Goal: Task Accomplishment & Management: Use online tool/utility

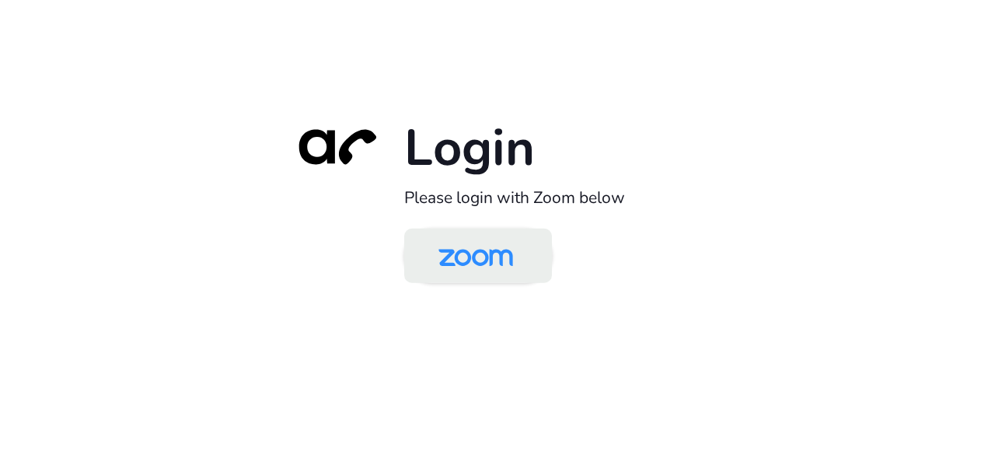
click at [473, 257] on img at bounding box center [475, 257] width 107 height 51
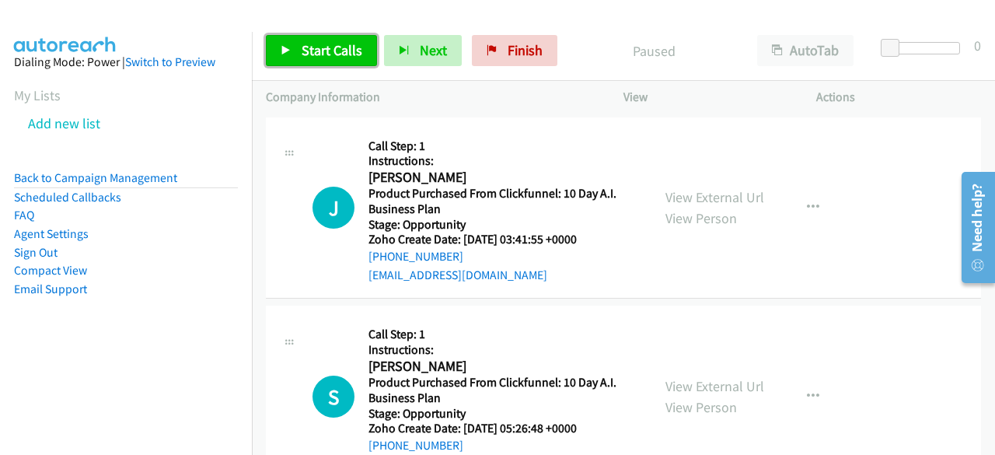
click at [291, 43] on link "Start Calls" at bounding box center [321, 50] width 111 height 31
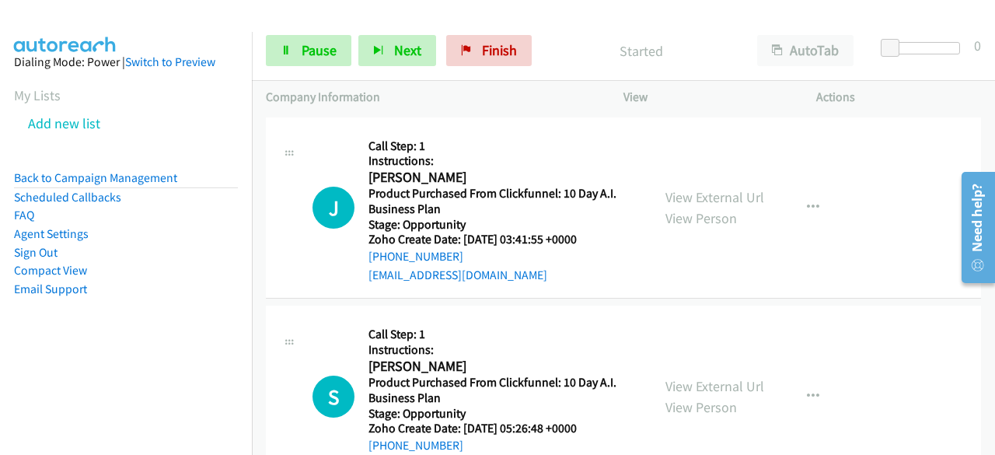
click at [51, 367] on aside "Dialing Mode: Power | Switch to Preview My Lists Add new list Back to Campaign …" at bounding box center [126, 200] width 252 height 336
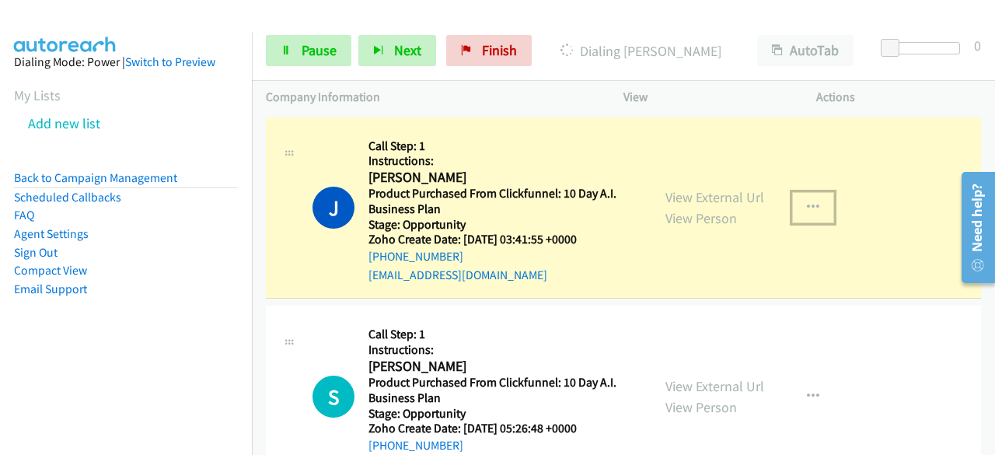
click at [808, 203] on icon "button" at bounding box center [813, 207] width 12 height 12
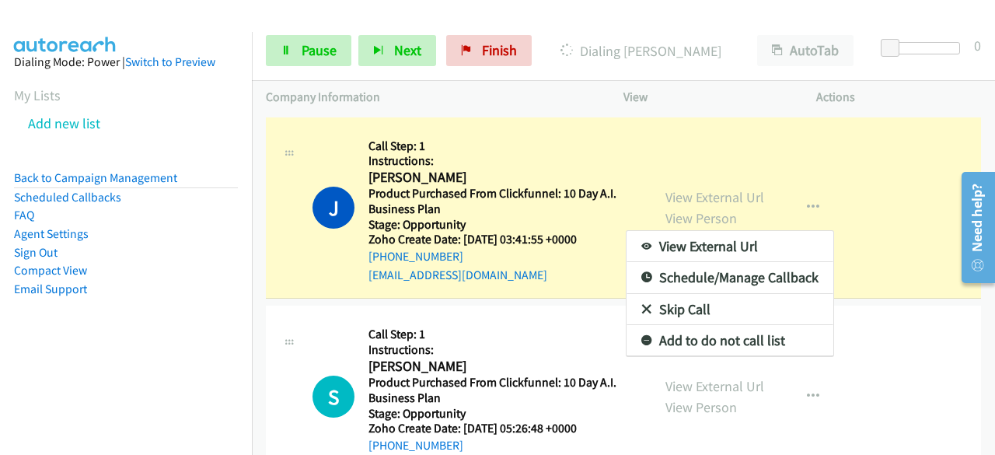
click at [545, 92] on div at bounding box center [497, 227] width 995 height 455
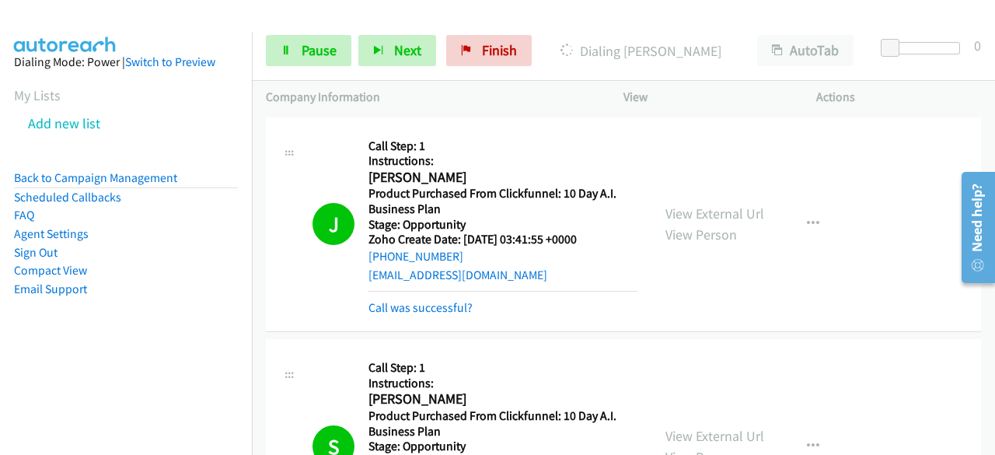
click at [78, 361] on aside "Dialing Mode: Power | Switch to Preview My Lists Add new list Back to Campaign …" at bounding box center [126, 200] width 252 height 336
click at [892, 150] on div "J Callback Scheduled Call Step: 1 Instructions: [PERSON_NAME] America/New_York …" at bounding box center [623, 224] width 715 height 215
click at [901, 172] on div "J Callback Scheduled Call Step: 1 Instructions: [PERSON_NAME] America/New_York …" at bounding box center [623, 224] width 715 height 215
click at [914, 167] on div "J Callback Scheduled Call Step: 1 Instructions: [PERSON_NAME] America/New_York …" at bounding box center [623, 224] width 715 height 215
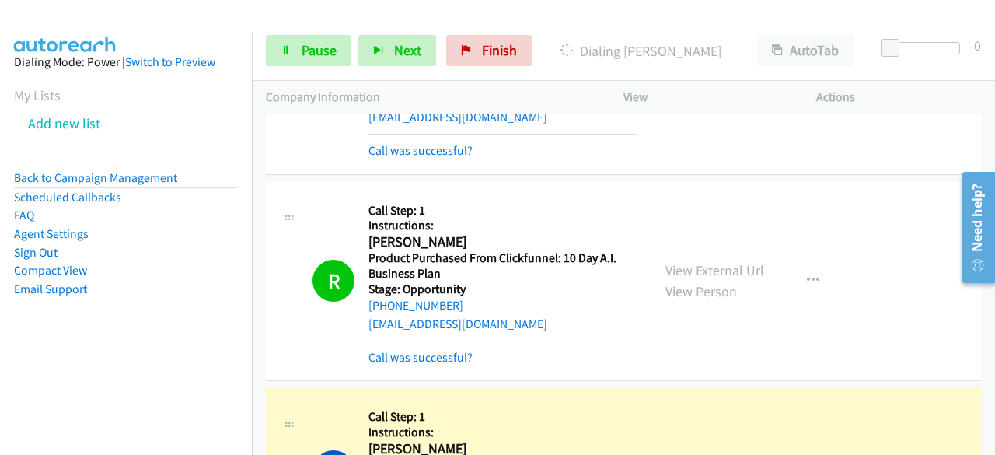
scroll to position [2409, 0]
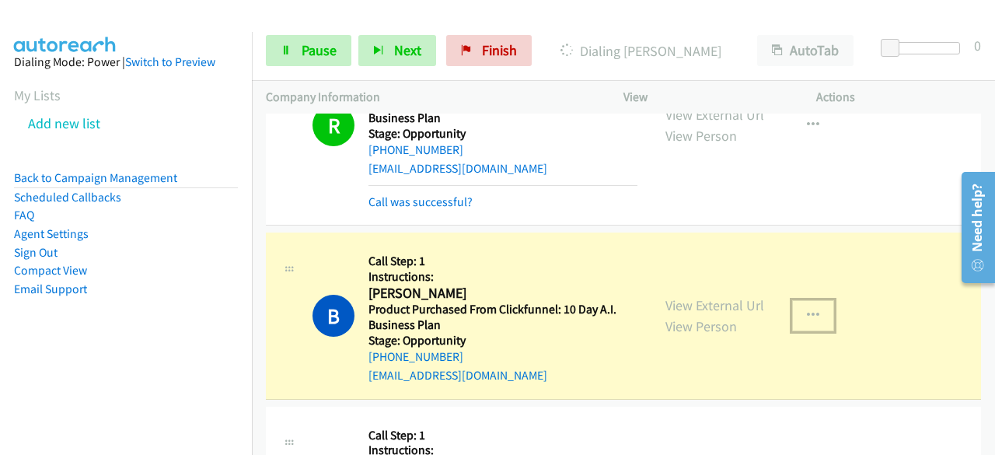
click at [807, 309] on icon "button" at bounding box center [813, 315] width 12 height 12
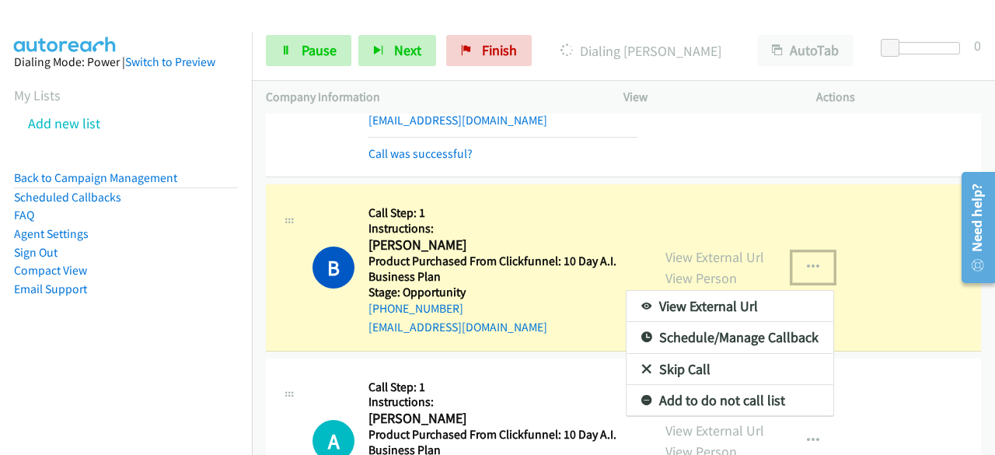
scroll to position [2486, 0]
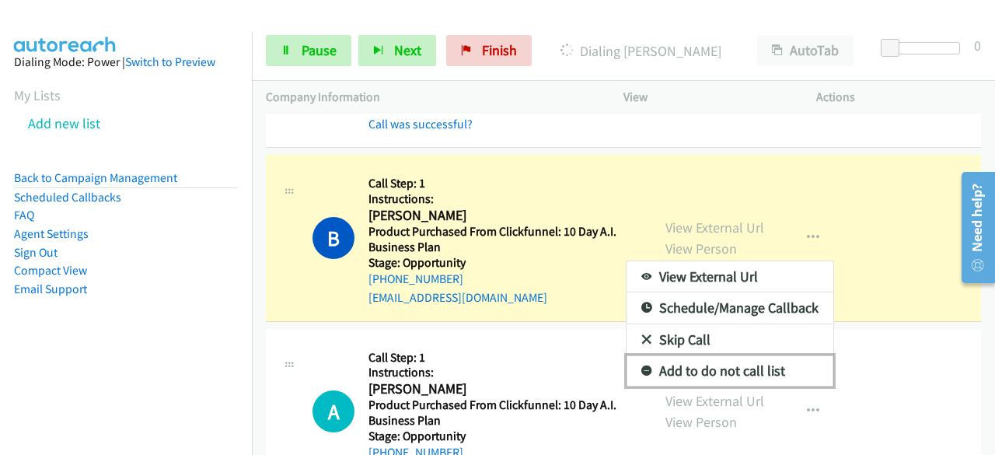
click at [715, 359] on link "Add to do not call list" at bounding box center [729, 370] width 207 height 31
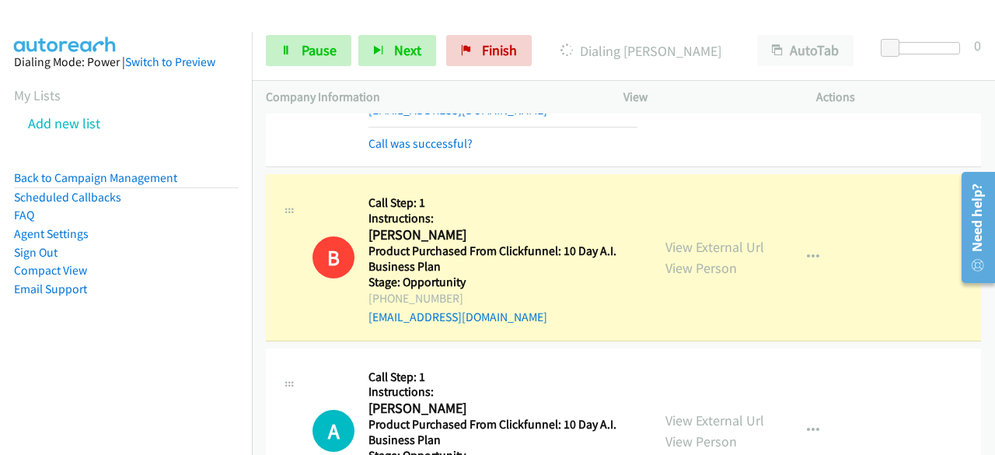
scroll to position [2331, 0]
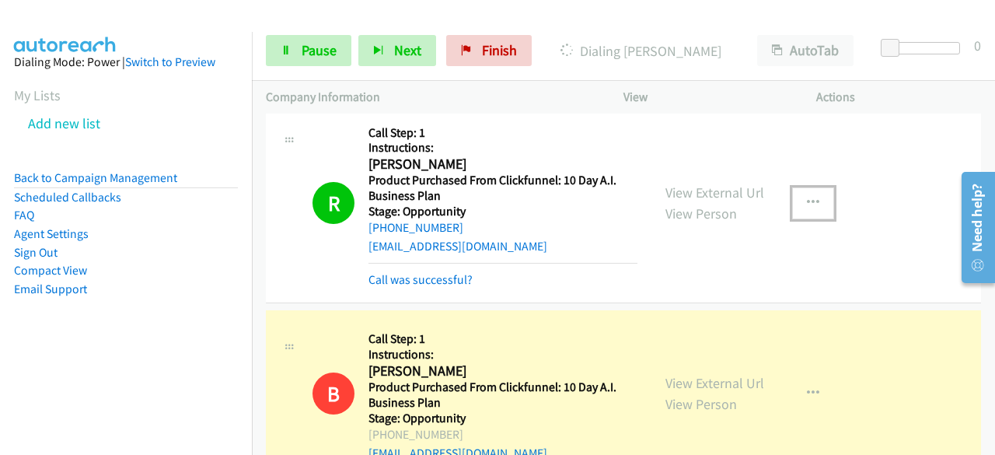
click at [807, 197] on icon "button" at bounding box center [813, 203] width 12 height 12
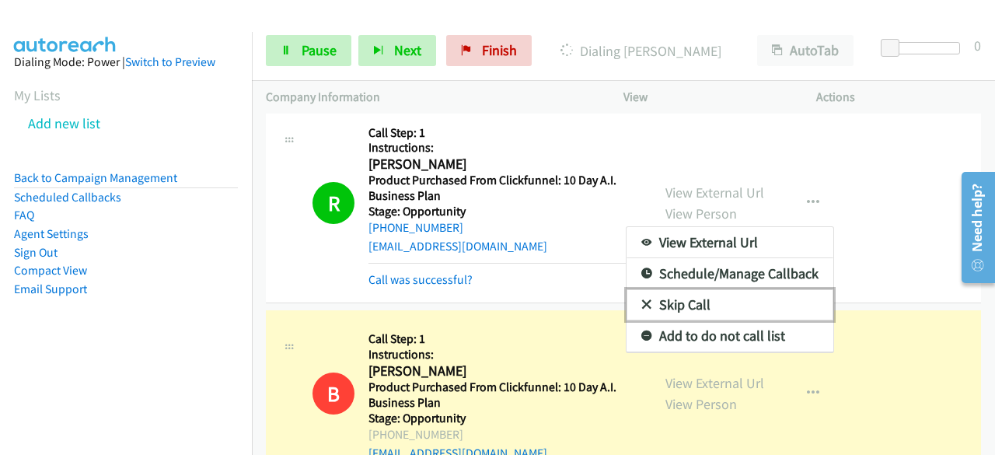
click at [690, 294] on link "Skip Call" at bounding box center [729, 304] width 207 height 31
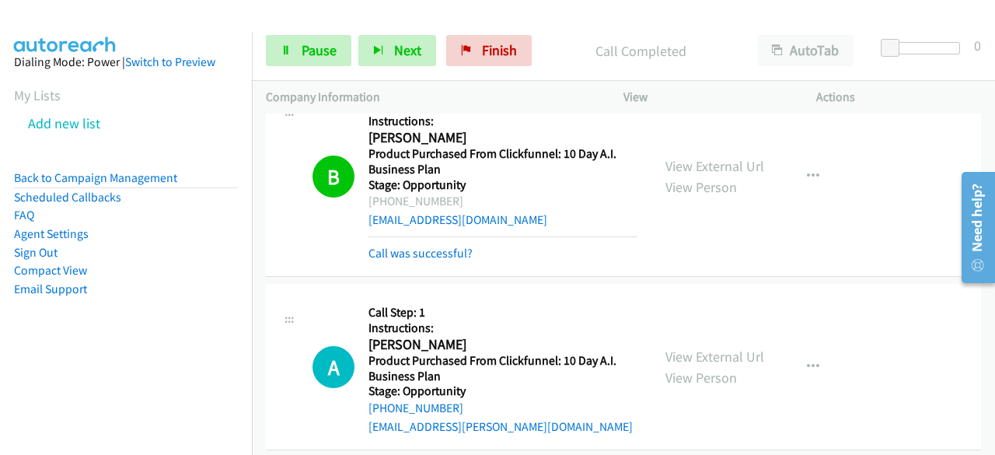
scroll to position [2720, 0]
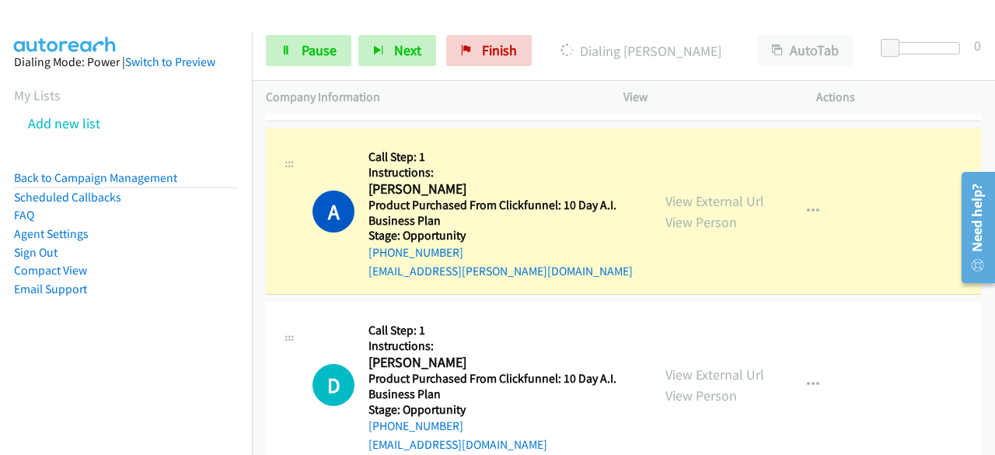
click at [889, 351] on div "D Callback Scheduled Call Step: 1 Instructions: [PERSON_NAME] America/New_York …" at bounding box center [623, 384] width 715 height 166
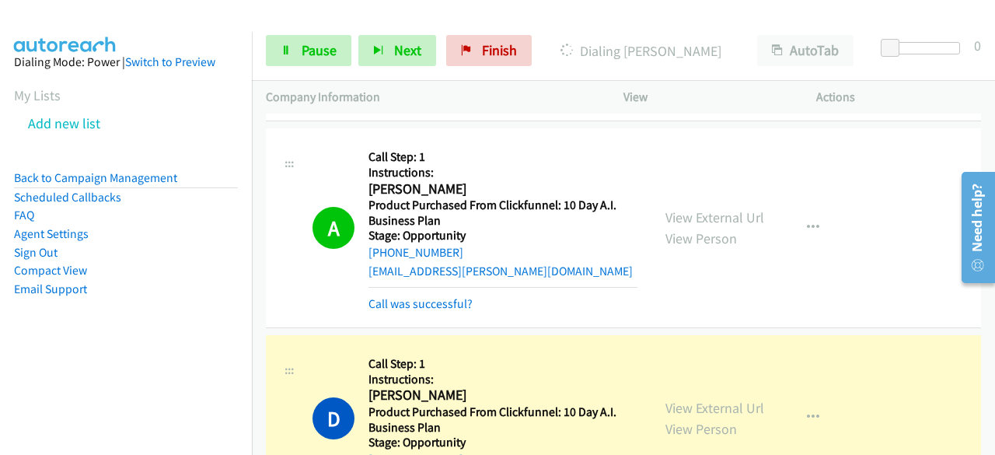
click at [911, 230] on div "A Callback Scheduled Call Step: 1 Instructions: [PERSON_NAME] America/[GEOGRAPH…" at bounding box center [623, 228] width 715 height 200
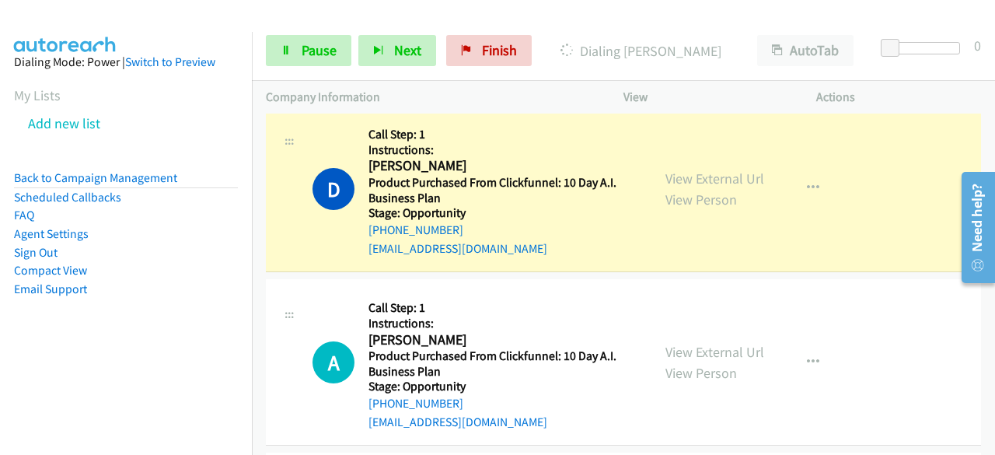
scroll to position [2953, 0]
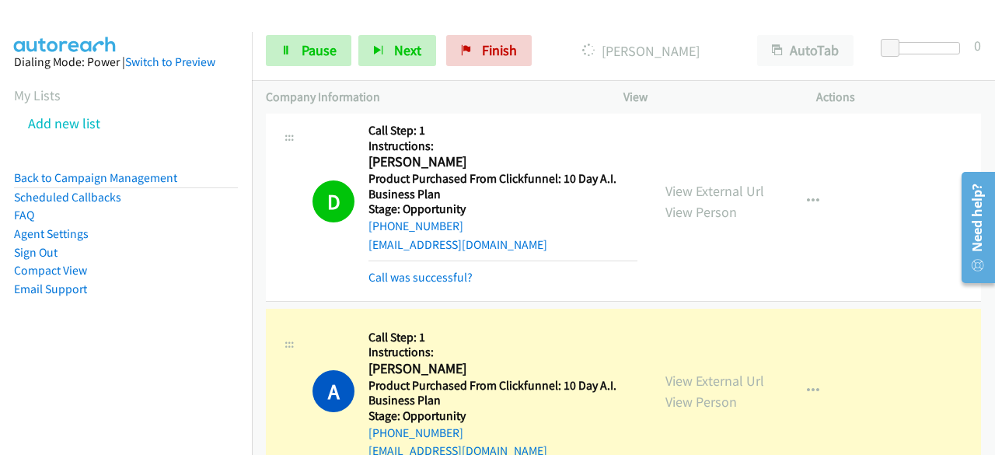
click at [932, 197] on div "D Callback Scheduled Call Step: 1 Instructions: [PERSON_NAME] America/New_York …" at bounding box center [623, 202] width 715 height 200
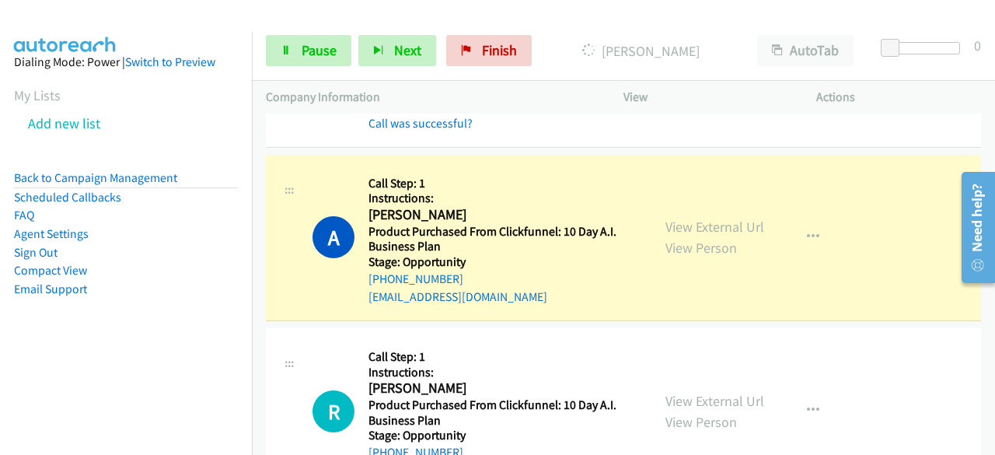
scroll to position [3108, 0]
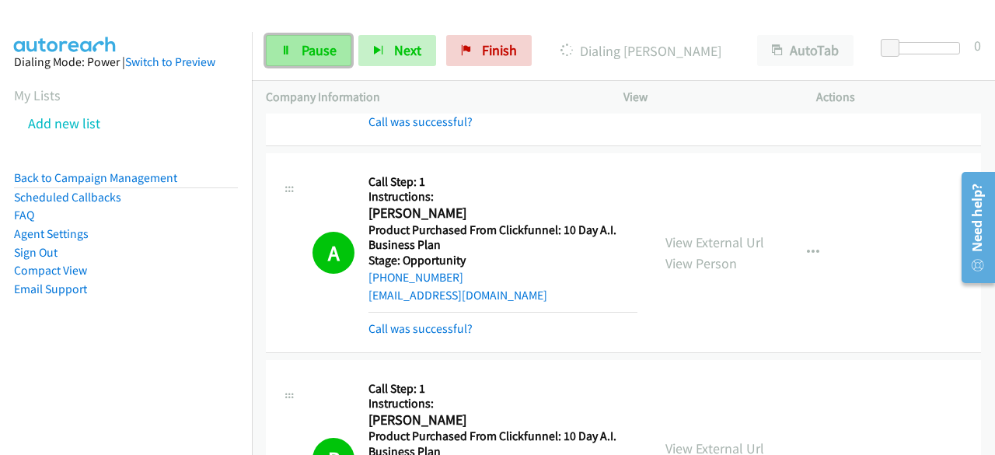
click at [287, 48] on icon at bounding box center [285, 51] width 11 height 11
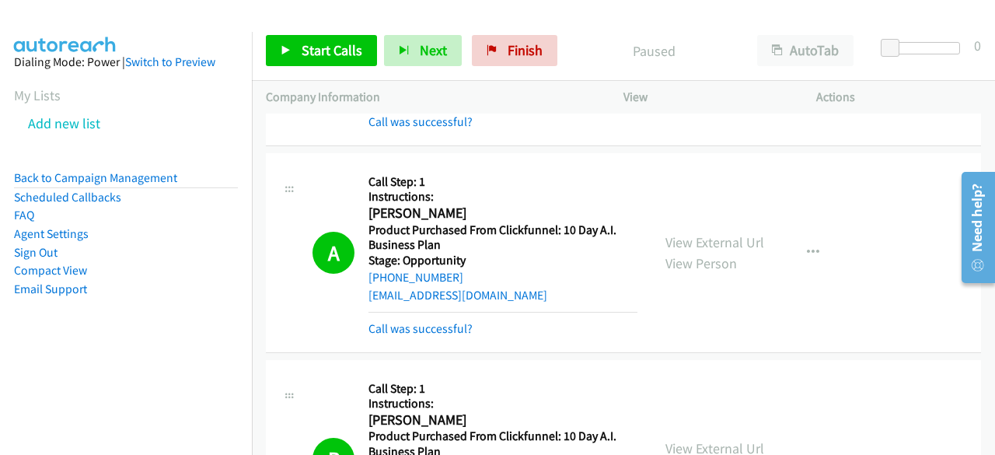
click at [22, 389] on nav "Dialing Mode: Power | Switch to Preview My Lists Add new list Back to Campaign …" at bounding box center [126, 259] width 253 height 455
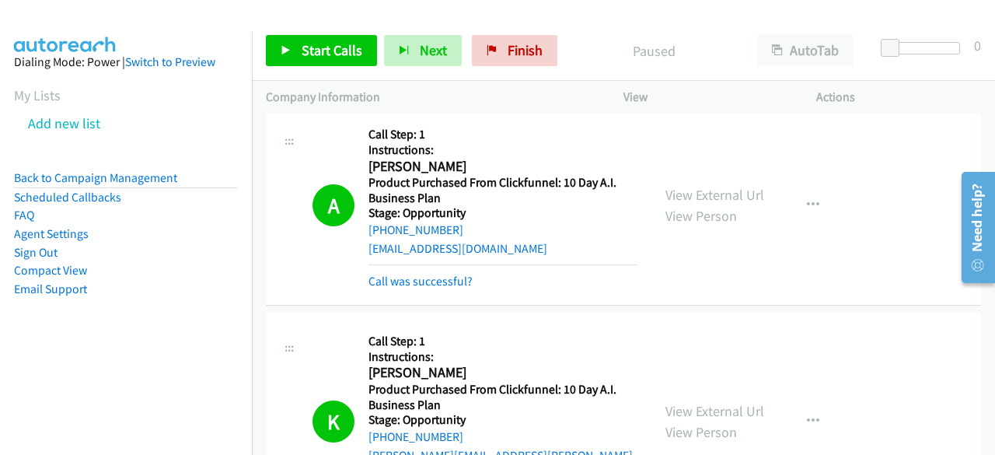
scroll to position [3885, 0]
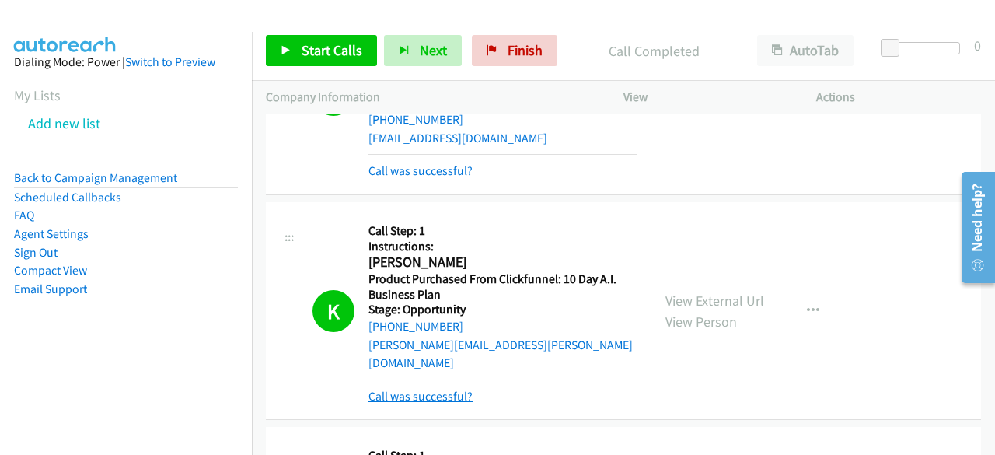
click at [448, 389] on link "Call was successful?" at bounding box center [420, 396] width 104 height 15
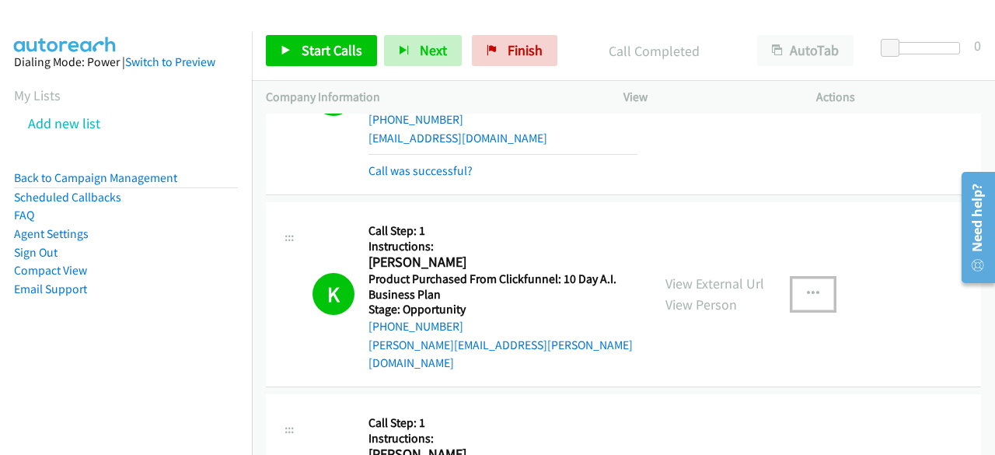
click at [807, 287] on icon "button" at bounding box center [813, 293] width 12 height 12
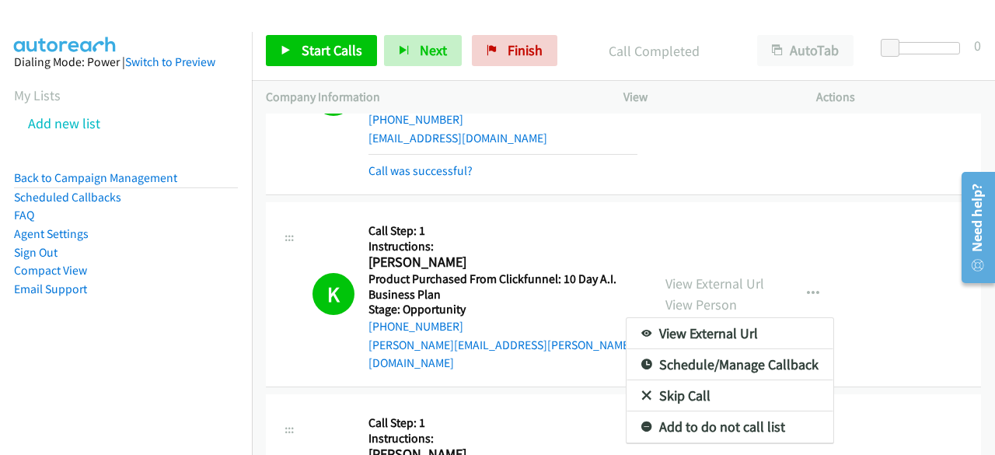
drag, startPoint x: 434, startPoint y: 338, endPoint x: 155, endPoint y: 333, distance: 278.2
click at [154, 334] on aside "Dialing Mode: Power | Switch to Preview My Lists Add new list Back to Campaign …" at bounding box center [126, 200] width 252 height 336
click at [579, 232] on div at bounding box center [497, 227] width 995 height 455
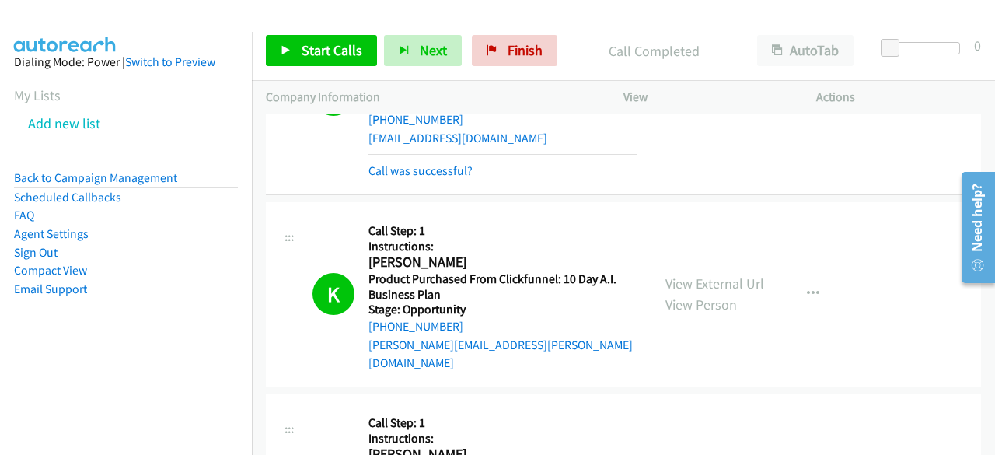
click at [95, 346] on aside "Dialing Mode: Power | Switch to Preview My Lists Add new list Back to Campaign …" at bounding box center [126, 200] width 252 height 336
click at [72, 357] on aside "Dialing Mode: Power | Switch to Preview My Lists Add new list Back to Campaign …" at bounding box center [126, 200] width 252 height 336
click at [331, 46] on span "Start Calls" at bounding box center [331, 50] width 61 height 18
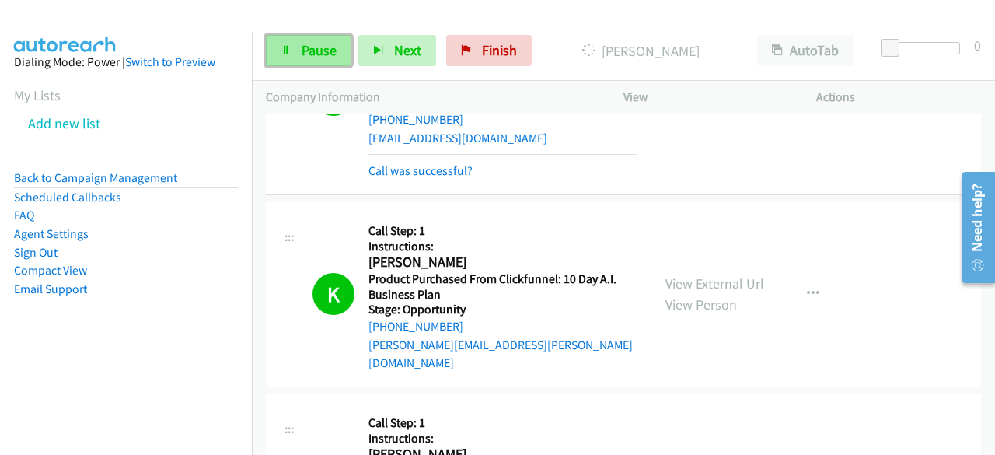
click at [283, 54] on icon at bounding box center [285, 51] width 11 height 11
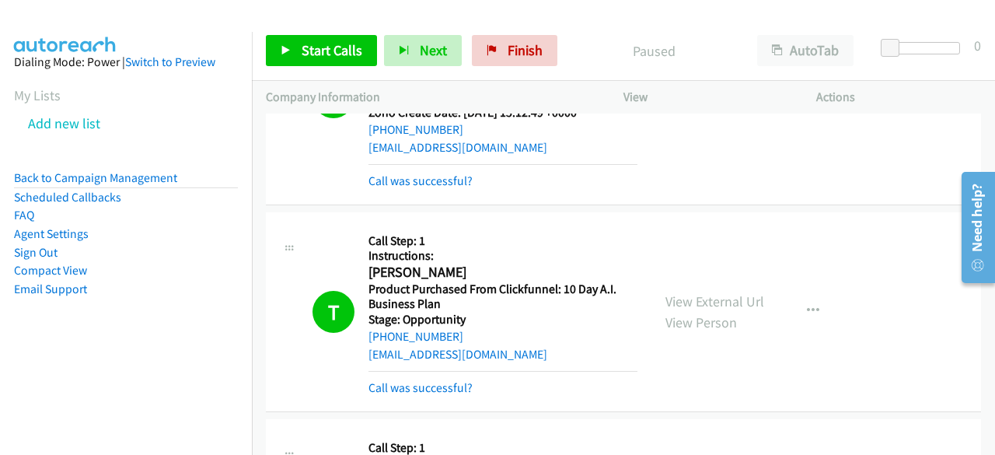
scroll to position [6216, 0]
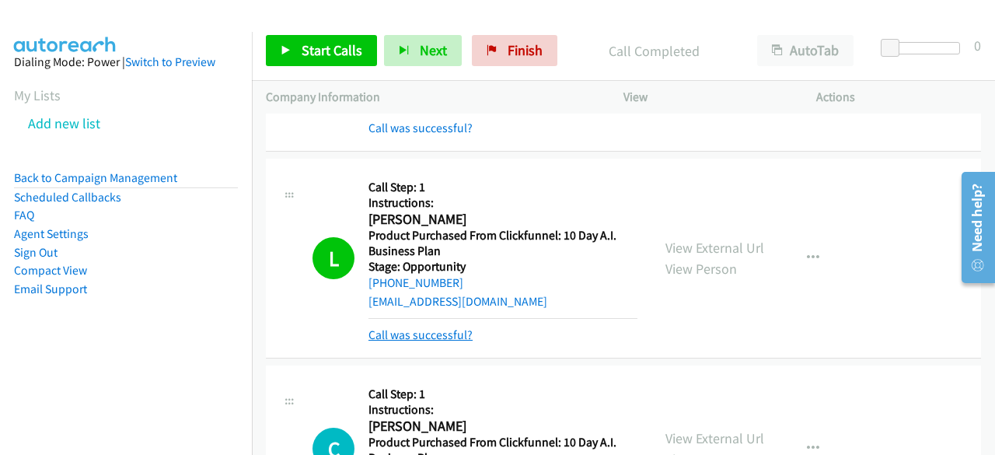
click at [412, 327] on link "Call was successful?" at bounding box center [420, 334] width 104 height 15
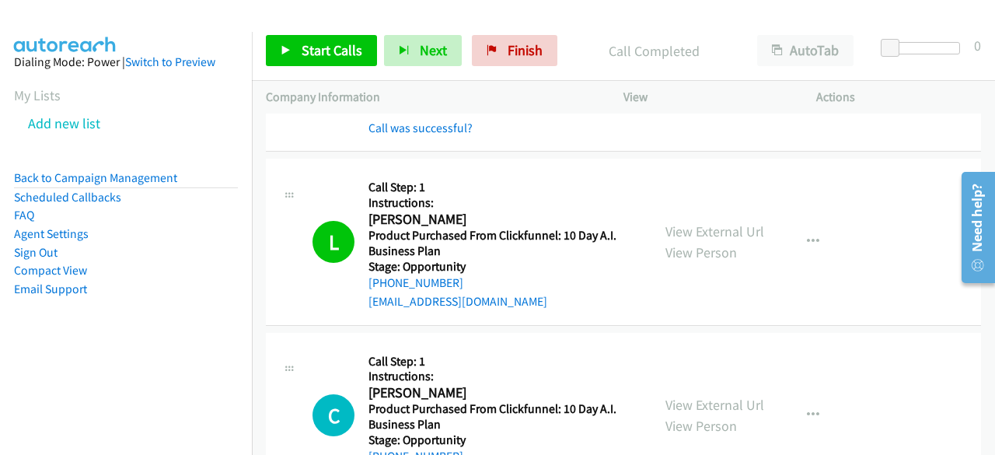
drag, startPoint x: 417, startPoint y: 263, endPoint x: 659, endPoint y: 252, distance: 241.9
click at [659, 252] on div "View External Url View Person View External Url Email Schedule/Manage Callback …" at bounding box center [754, 241] width 207 height 138
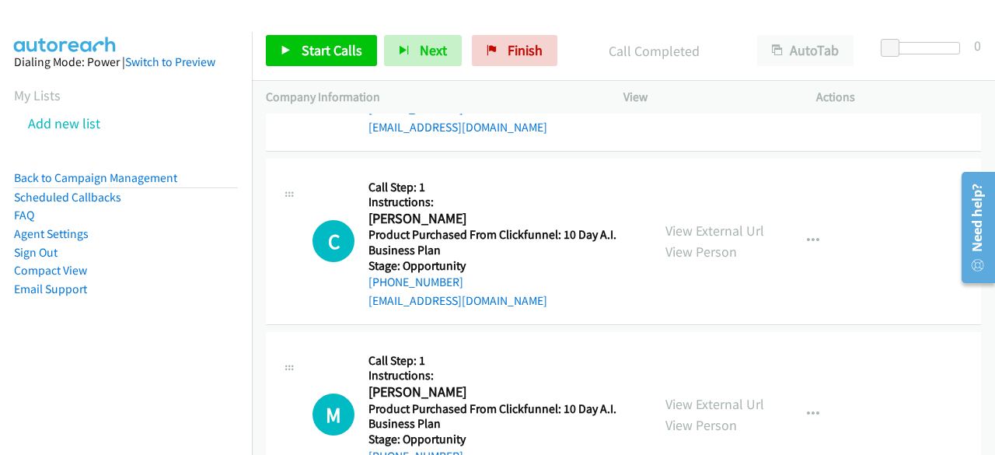
scroll to position [6371, 0]
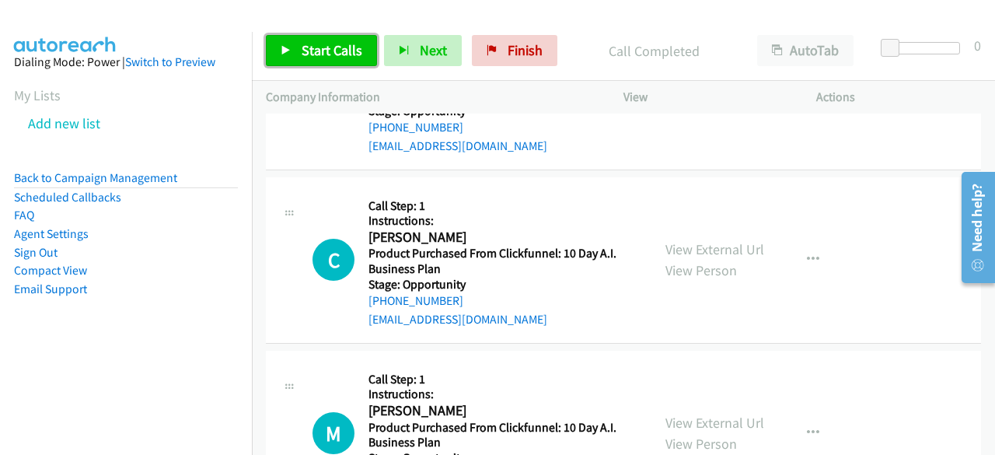
click at [339, 51] on span "Start Calls" at bounding box center [331, 50] width 61 height 18
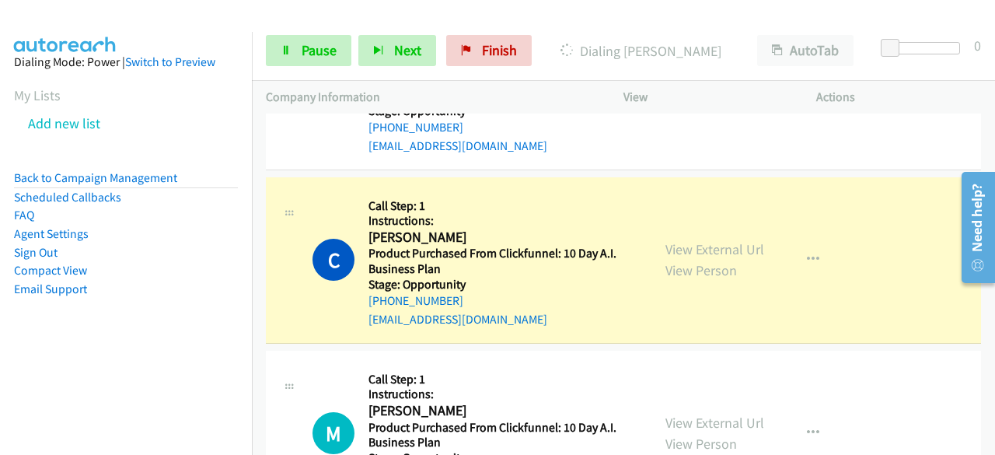
click at [917, 350] on div "M Callback Scheduled Call Step: 1 Instructions: [PERSON_NAME] America/New_York …" at bounding box center [623, 433] width 715 height 166
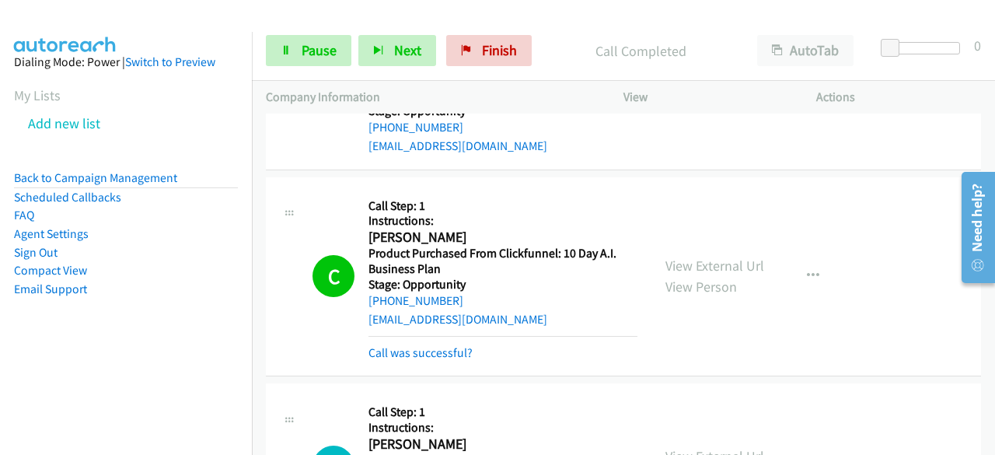
click at [86, 333] on aside "Dialing Mode: Power | Switch to Preview My Lists Add new list Back to Campaign …" at bounding box center [126, 200] width 252 height 336
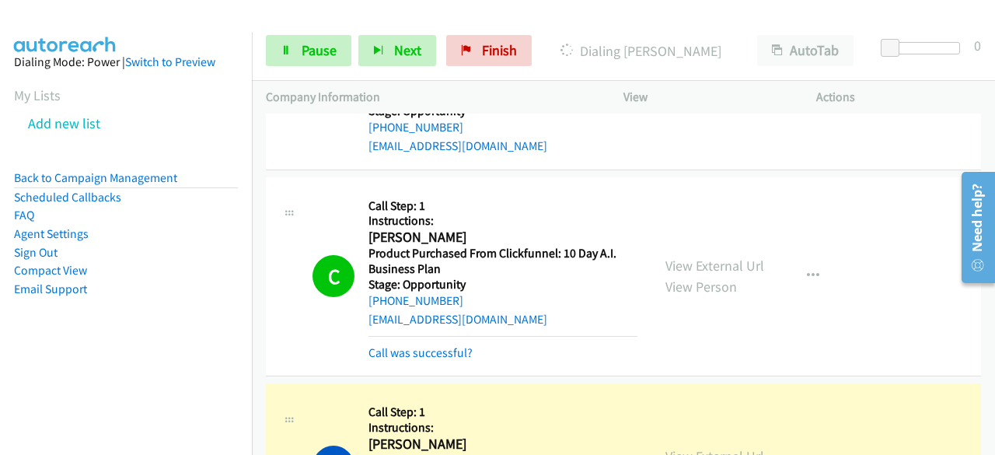
click at [64, 420] on nav "Dialing Mode: Power | Switch to Preview My Lists Add new list Back to Campaign …" at bounding box center [126, 259] width 253 height 455
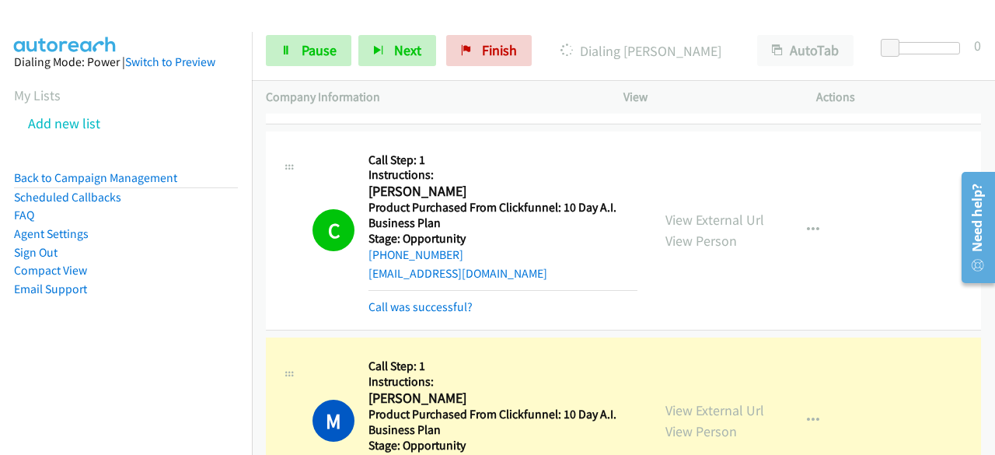
scroll to position [6449, 0]
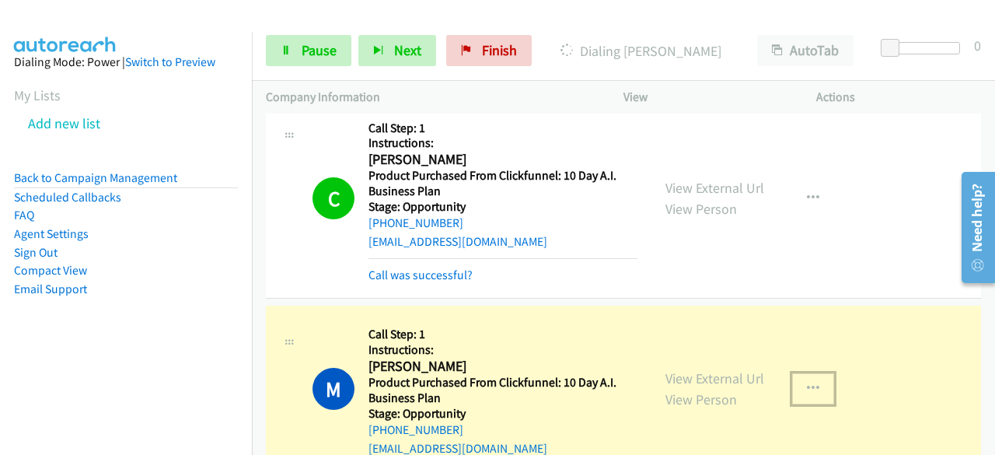
click at [809, 373] on button "button" at bounding box center [813, 388] width 42 height 31
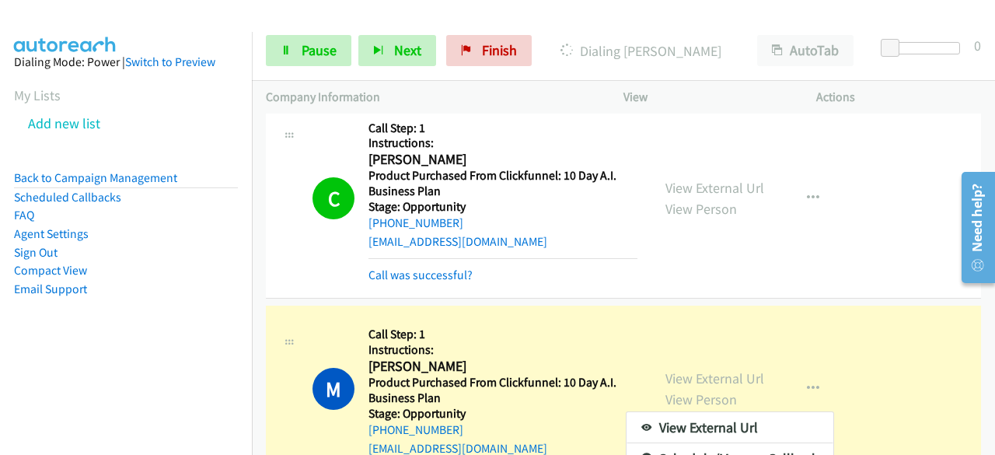
click at [760, 242] on div at bounding box center [497, 227] width 995 height 455
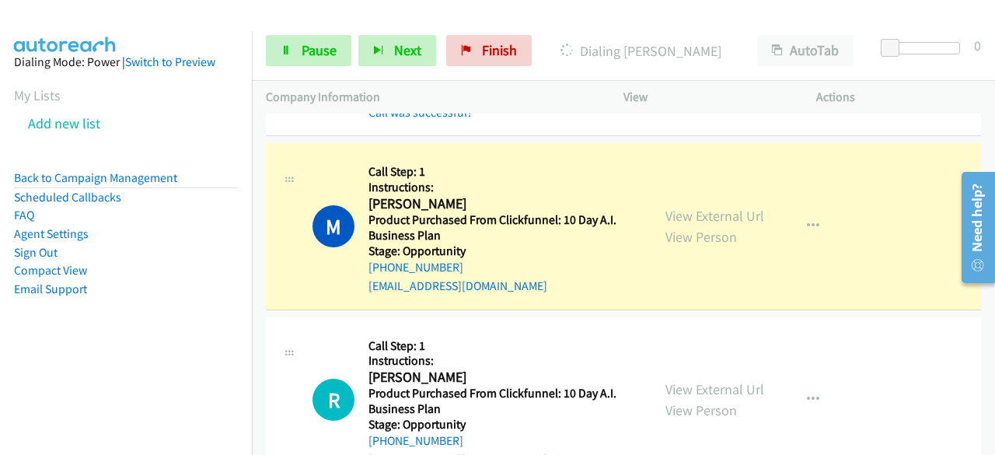
scroll to position [6527, 0]
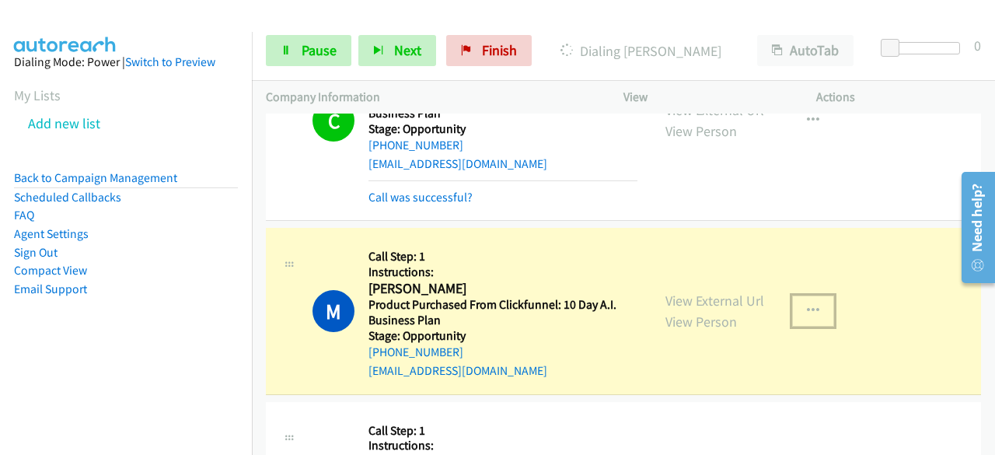
click at [807, 305] on icon "button" at bounding box center [813, 311] width 12 height 12
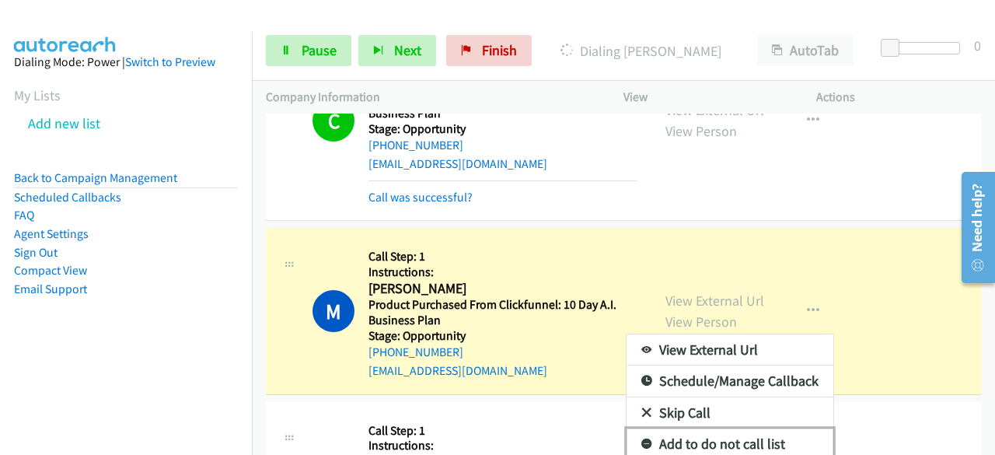
click at [716, 428] on link "Add to do not call list" at bounding box center [729, 443] width 207 height 31
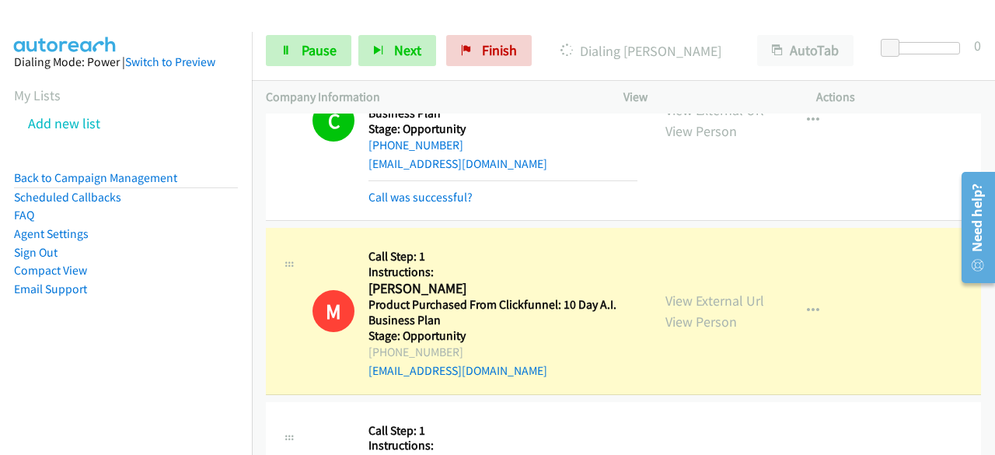
drag, startPoint x: 138, startPoint y: 329, endPoint x: 525, endPoint y: 236, distance: 398.0
click at [139, 329] on aside "Dialing Mode: Power | Switch to Preview My Lists Add new list Back to Campaign …" at bounding box center [126, 200] width 252 height 336
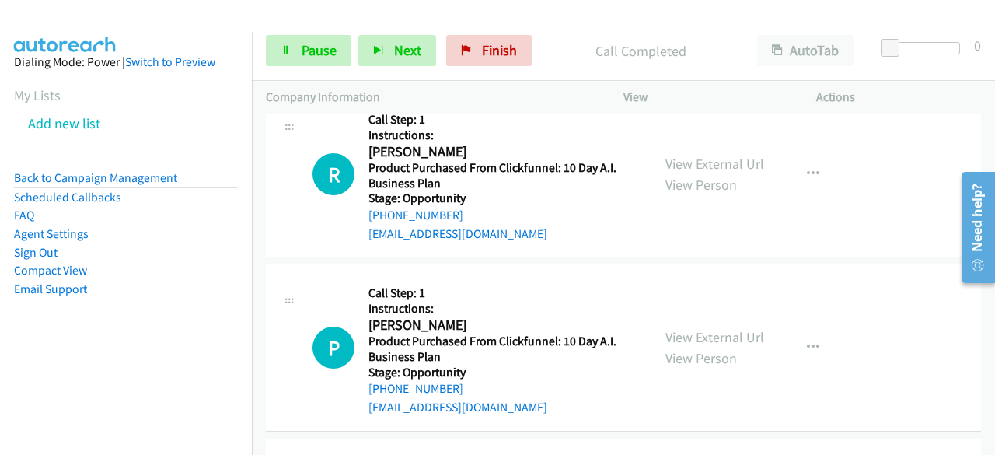
click at [92, 344] on aside "Dialing Mode: Power | Switch to Preview My Lists Add new list Back to Campaign …" at bounding box center [126, 200] width 252 height 336
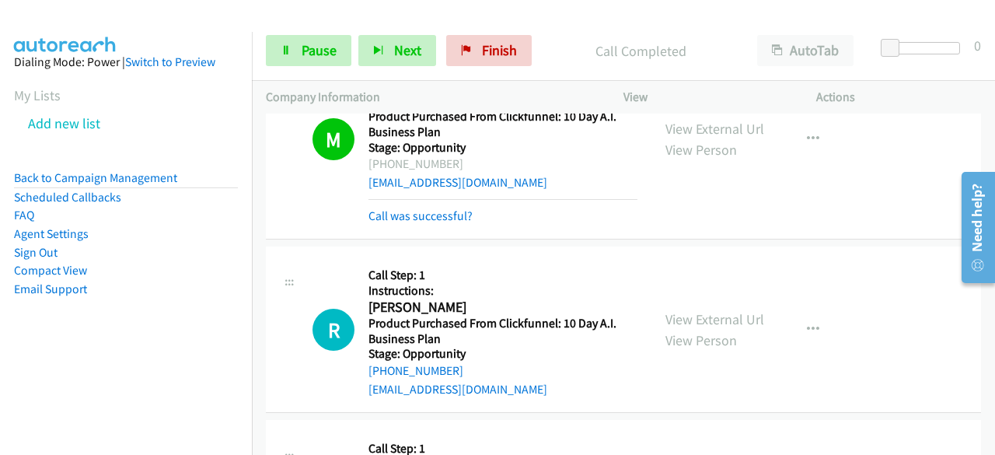
scroll to position [6793, 0]
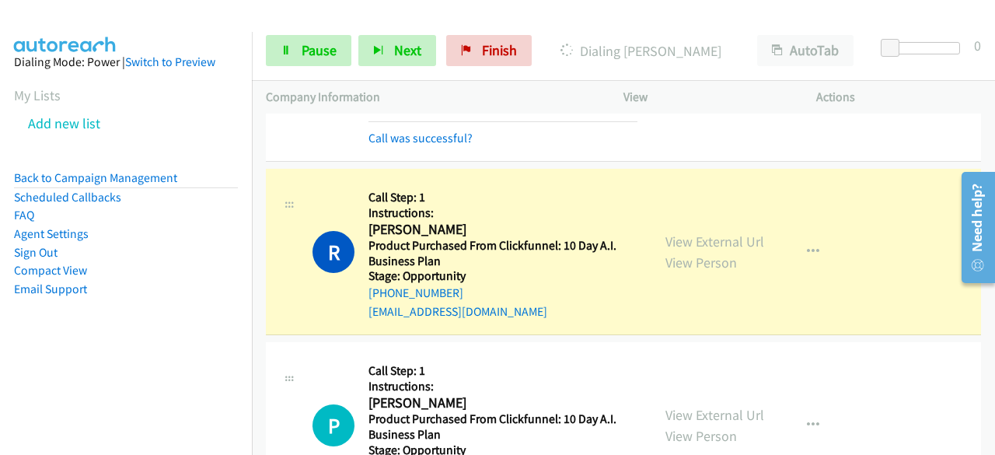
click at [77, 352] on aside "Dialing Mode: Power | Switch to Preview My Lists Add new list Back to Campaign …" at bounding box center [126, 200] width 252 height 336
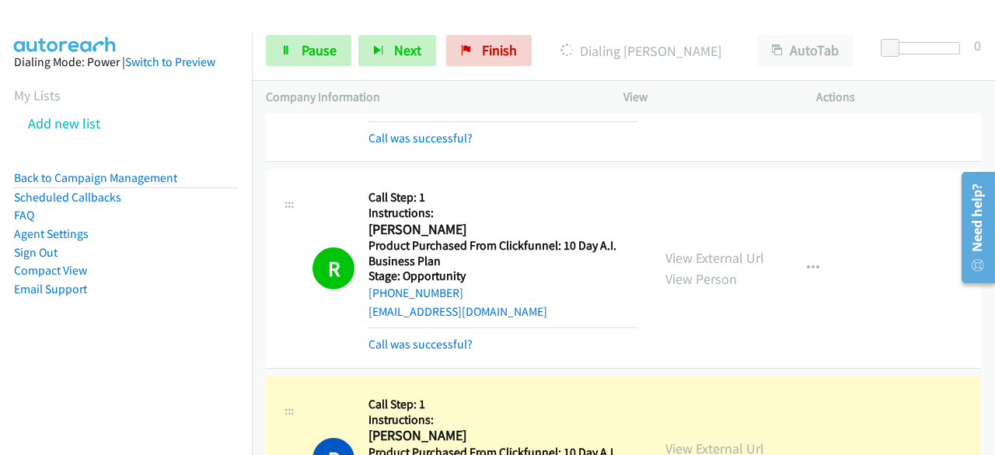
click at [64, 369] on nav "Dialing Mode: Power | Switch to Preview My Lists Add new list Back to Campaign …" at bounding box center [126, 259] width 253 height 455
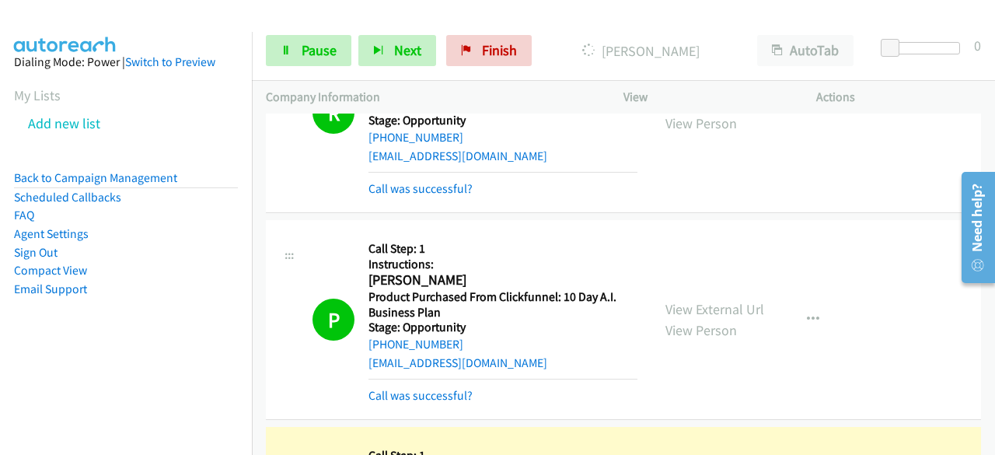
click at [71, 377] on nav "Dialing Mode: Power | Switch to Preview My Lists Add new list Back to Campaign …" at bounding box center [126, 259] width 253 height 455
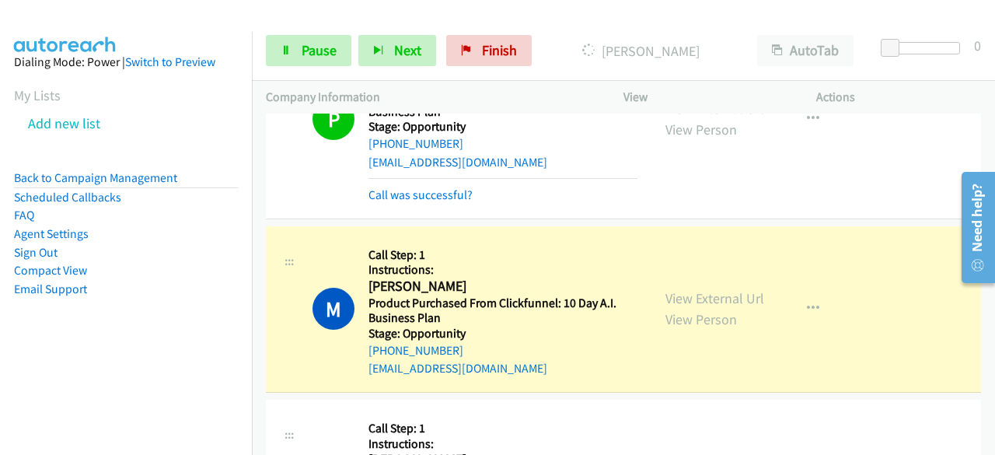
scroll to position [7181, 0]
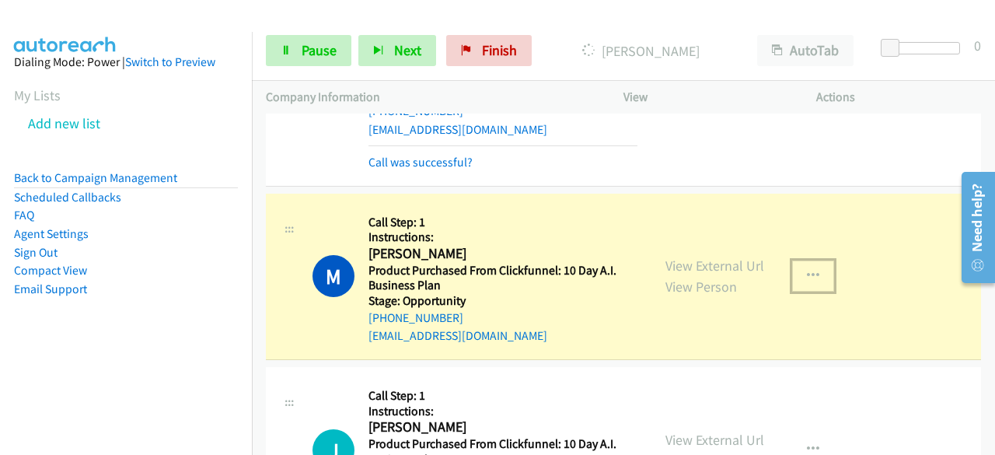
click at [809, 260] on button "button" at bounding box center [813, 275] width 42 height 31
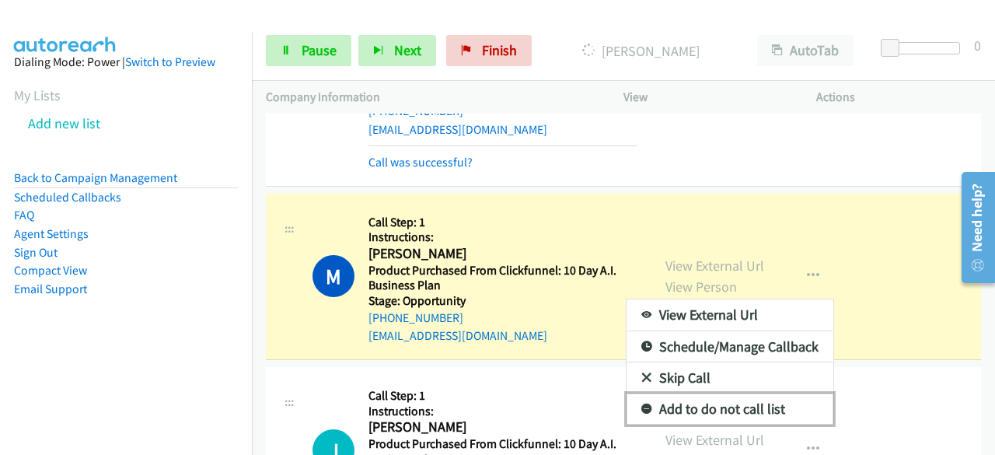
click at [686, 393] on link "Add to do not call list" at bounding box center [729, 408] width 207 height 31
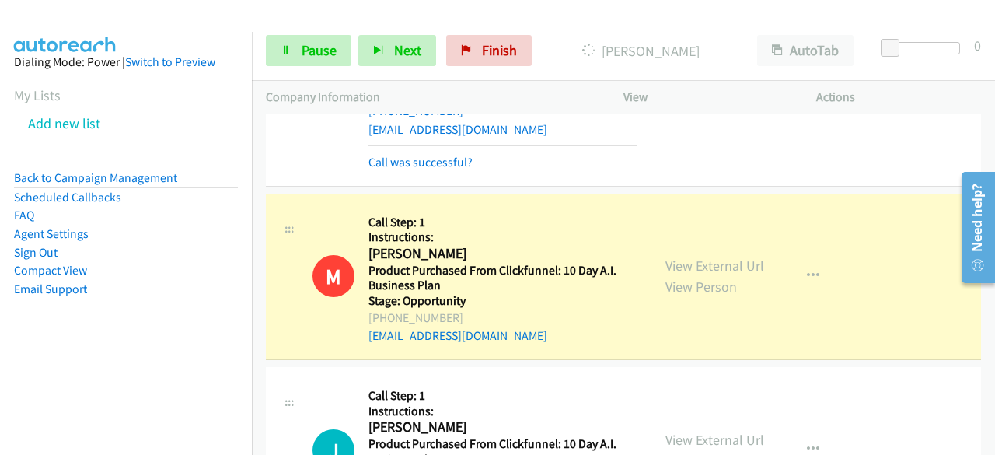
click at [120, 329] on aside "Dialing Mode: Power | Switch to Preview My Lists Add new list Back to Campaign …" at bounding box center [126, 200] width 252 height 336
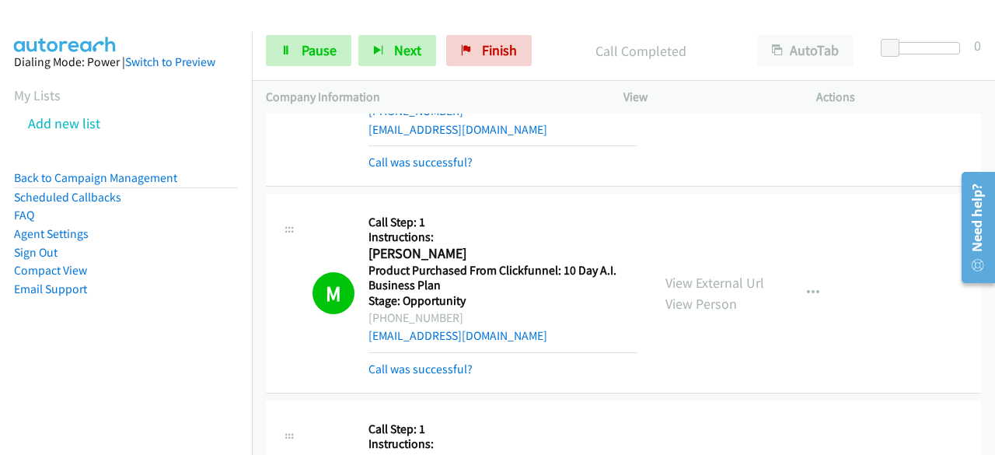
drag, startPoint x: 84, startPoint y: 359, endPoint x: 155, endPoint y: 319, distance: 81.7
click at [84, 360] on aside "Dialing Mode: Power | Switch to Preview My Lists Add new list Back to Campaign …" at bounding box center [126, 200] width 252 height 336
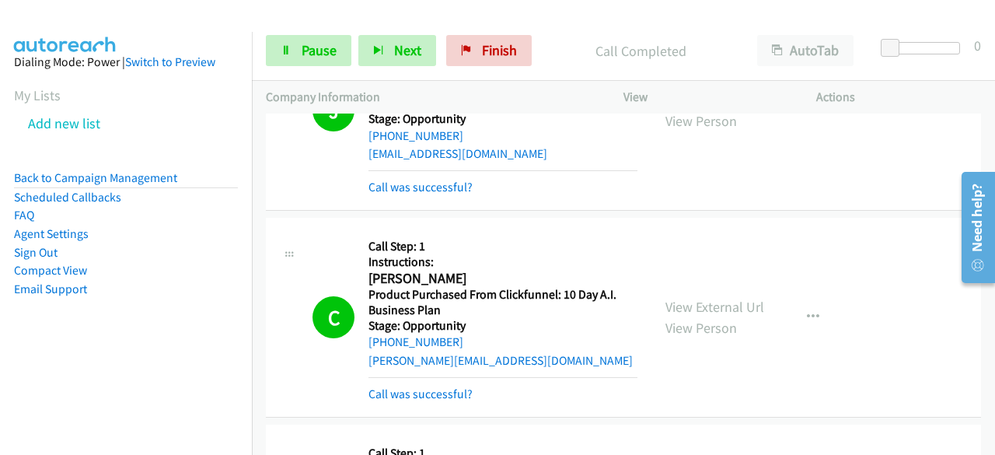
scroll to position [7958, 0]
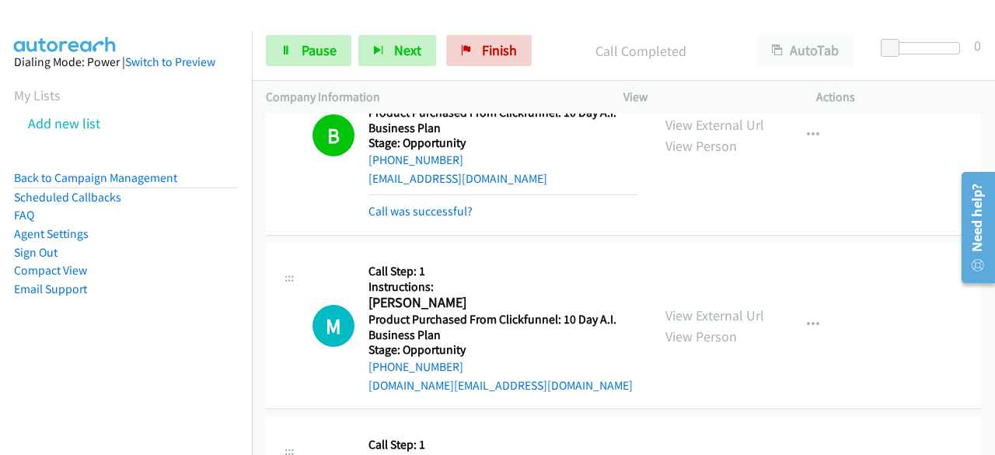
click at [64, 350] on aside "Dialing Mode: Power | Switch to Preview My Lists Add new list Back to Campaign …" at bounding box center [126, 200] width 252 height 336
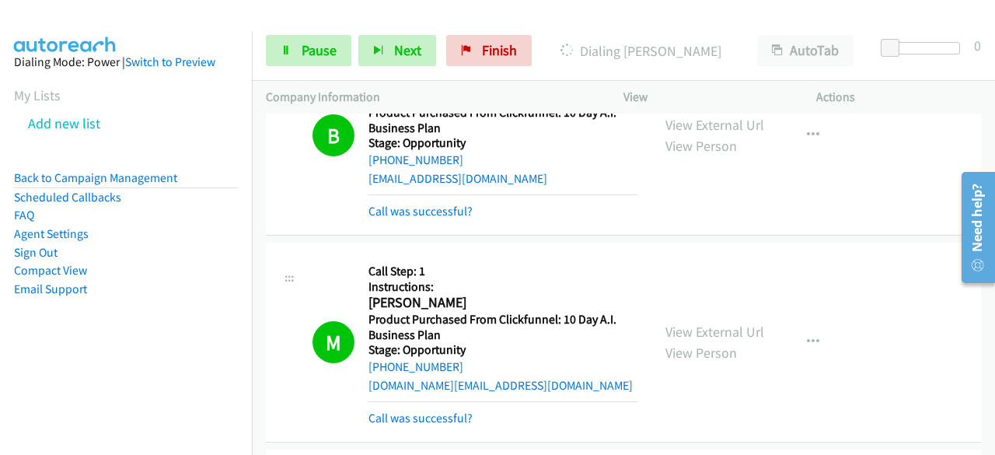
click at [68, 364] on aside "Dialing Mode: Power | Switch to Preview My Lists Add new list Back to Campaign …" at bounding box center [126, 200] width 252 height 336
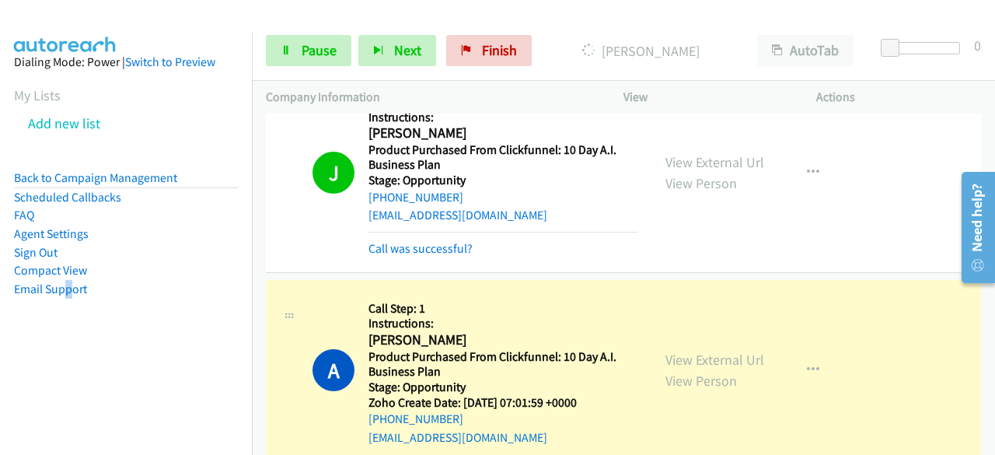
scroll to position [9434, 0]
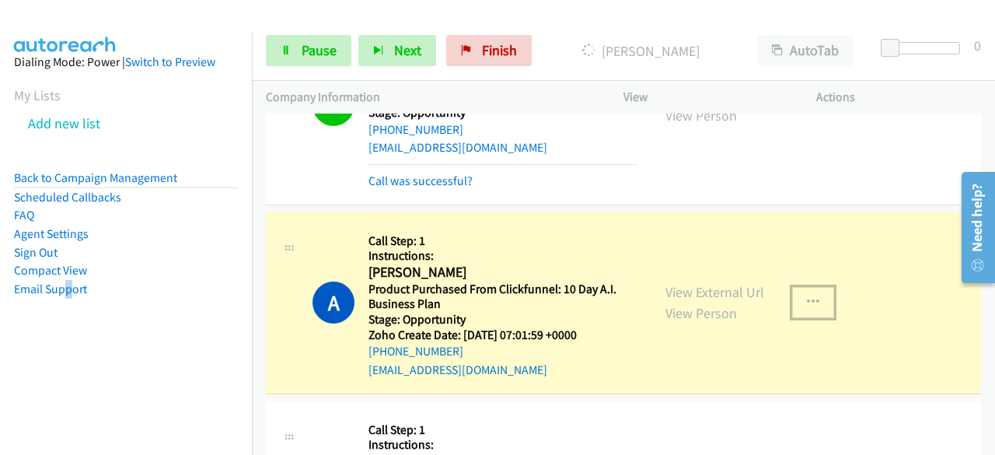
click at [813, 287] on button "button" at bounding box center [813, 302] width 42 height 31
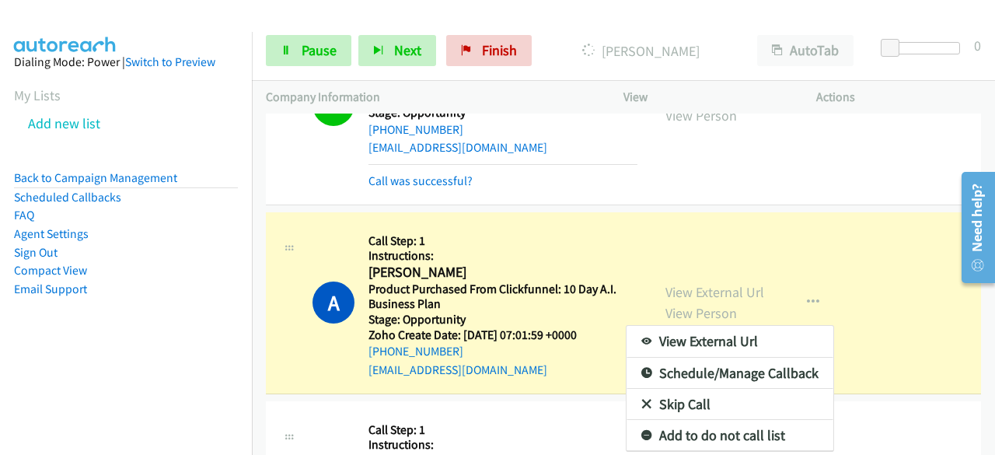
drag, startPoint x: 444, startPoint y: 331, endPoint x: 424, endPoint y: 324, distance: 21.4
drag, startPoint x: 424, startPoint y: 324, endPoint x: 329, endPoint y: 361, distance: 101.9
click at [329, 361] on div at bounding box center [497, 227] width 995 height 455
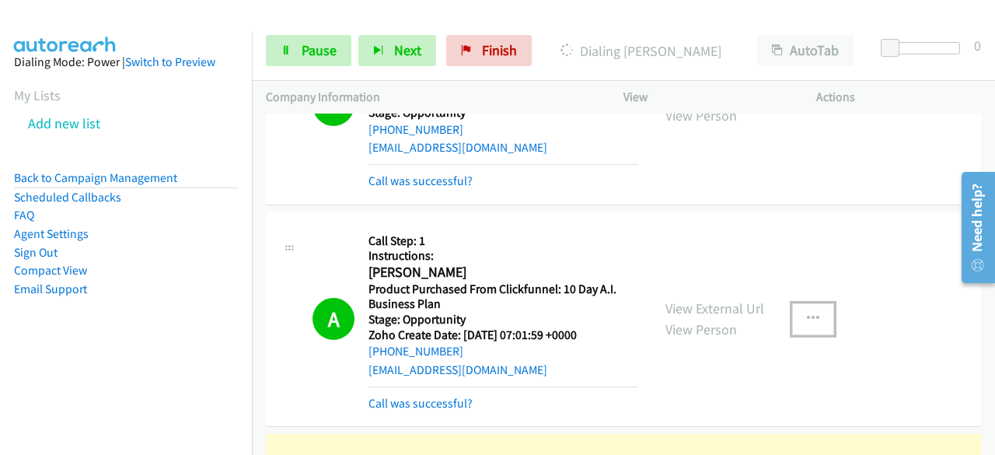
click at [810, 312] on icon "button" at bounding box center [813, 318] width 12 height 12
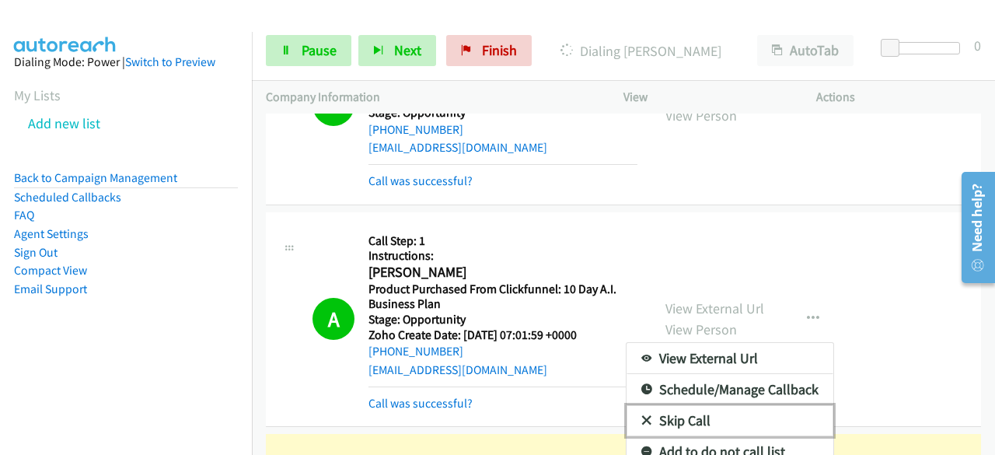
click at [694, 405] on link "Skip Call" at bounding box center [729, 420] width 207 height 31
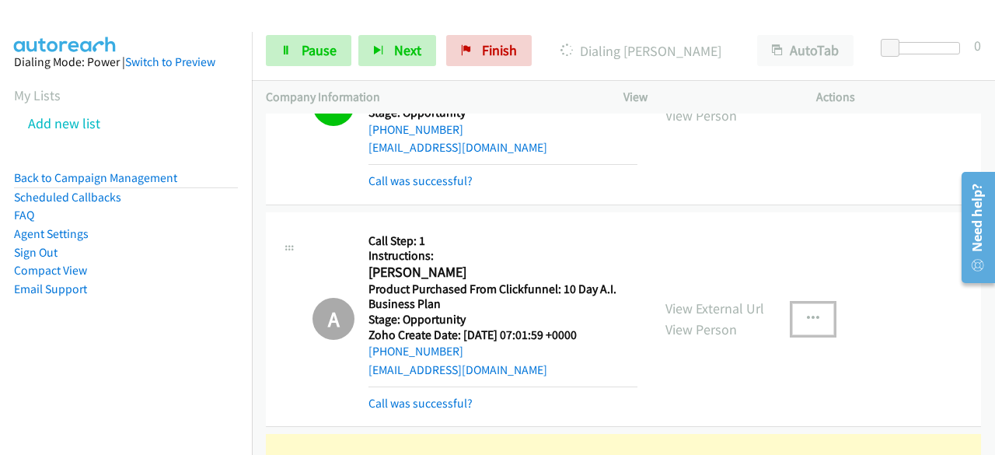
click at [807, 312] on icon "button" at bounding box center [813, 318] width 12 height 12
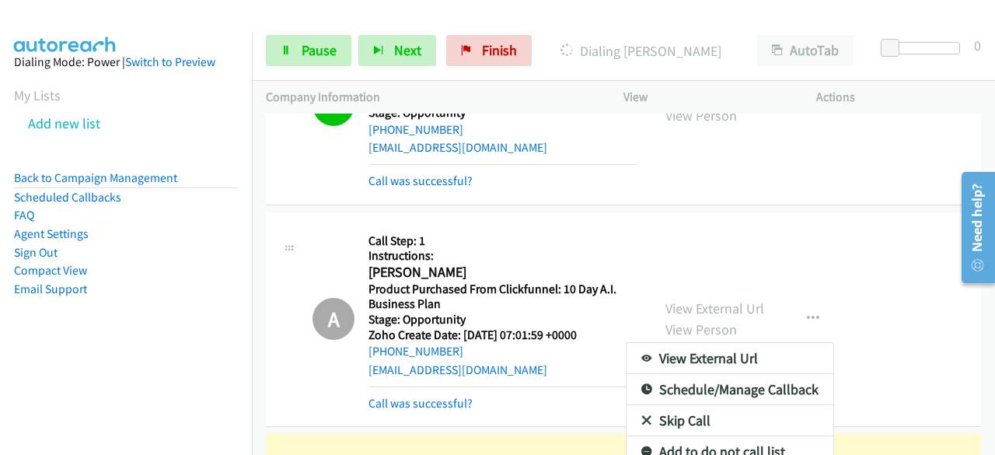
click at [380, 363] on div at bounding box center [497, 227] width 995 height 455
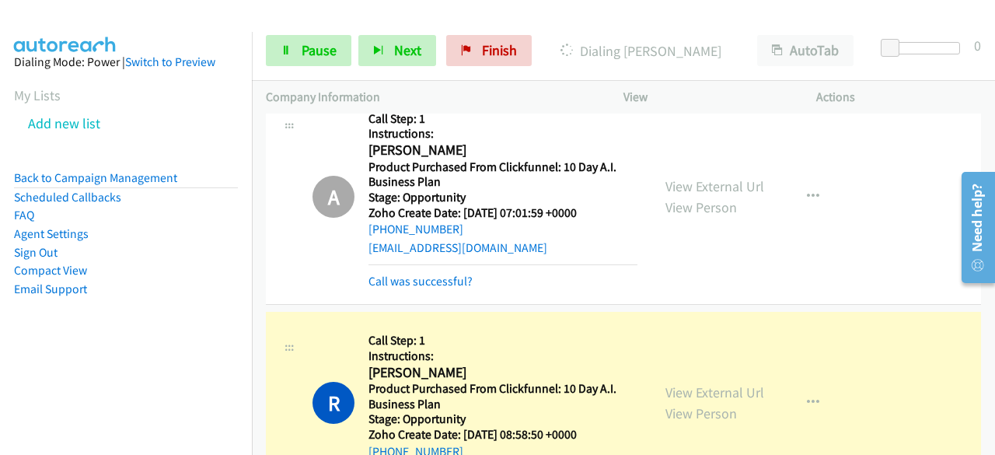
scroll to position [9590, 0]
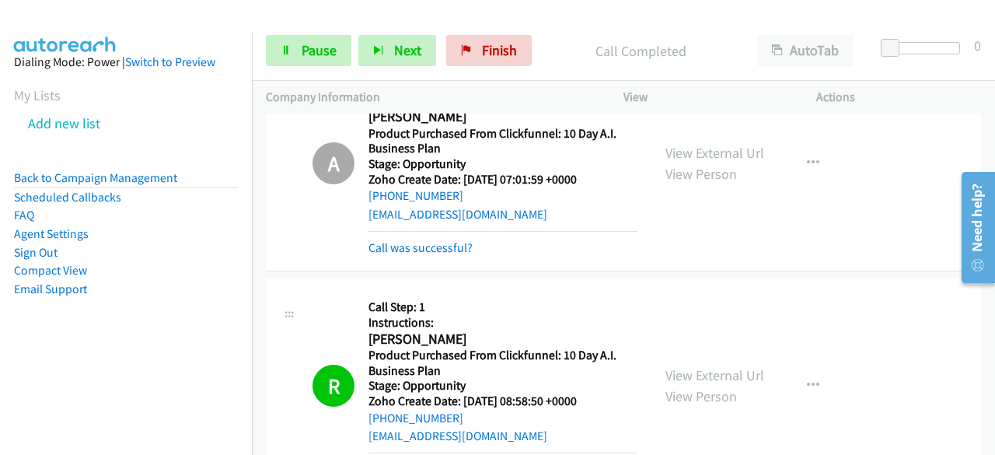
click at [68, 152] on aside "Dialing Mode: Power | Switch to Preview My Lists Add new list Back to Campaign …" at bounding box center [126, 200] width 252 height 336
click at [462, 409] on div "[PHONE_NUMBER]" at bounding box center [502, 418] width 269 height 19
copy div "[PHONE_NUMBER]"
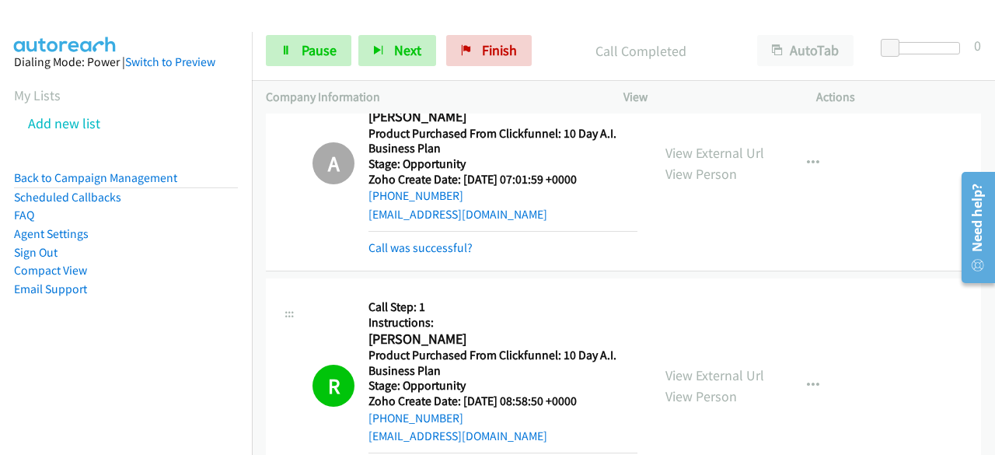
click at [86, 337] on aside "Dialing Mode: Power | Switch to Preview My Lists Add new list Back to Campaign …" at bounding box center [126, 200] width 252 height 336
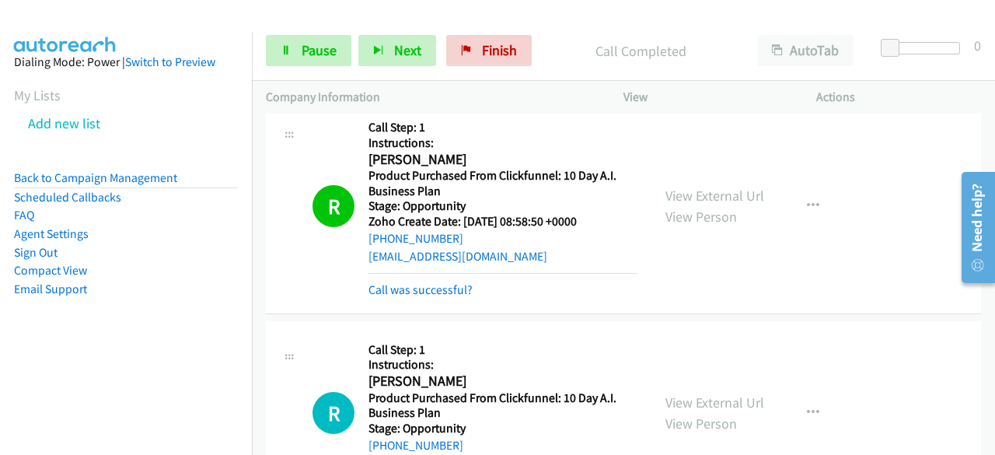
scroll to position [9823, 0]
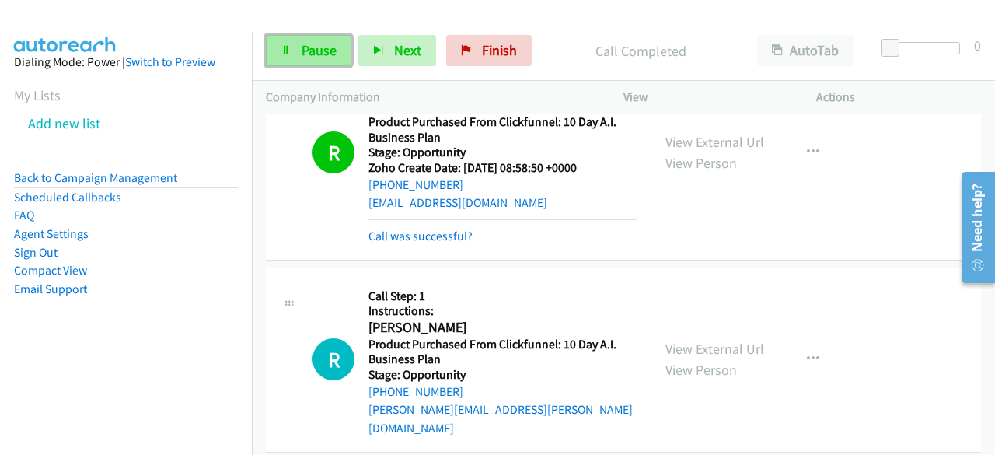
click at [329, 47] on span "Pause" at bounding box center [318, 50] width 35 height 18
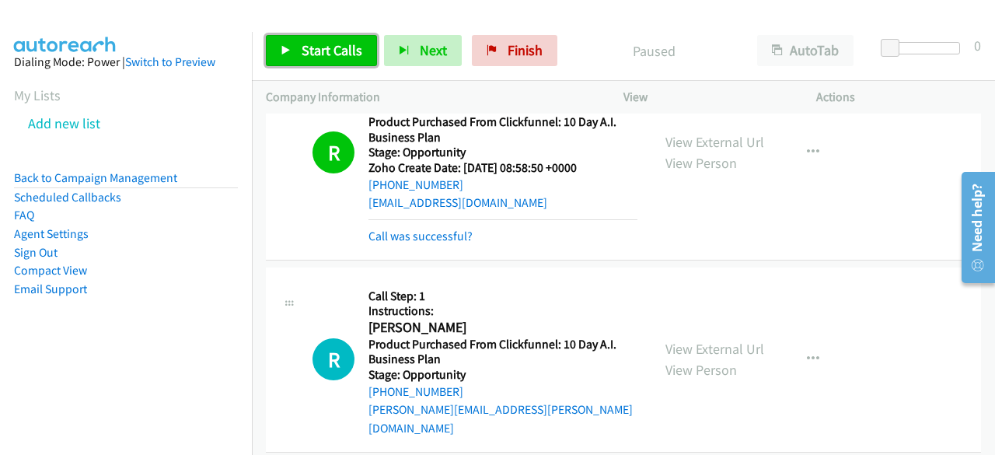
click at [329, 47] on span "Start Calls" at bounding box center [331, 50] width 61 height 18
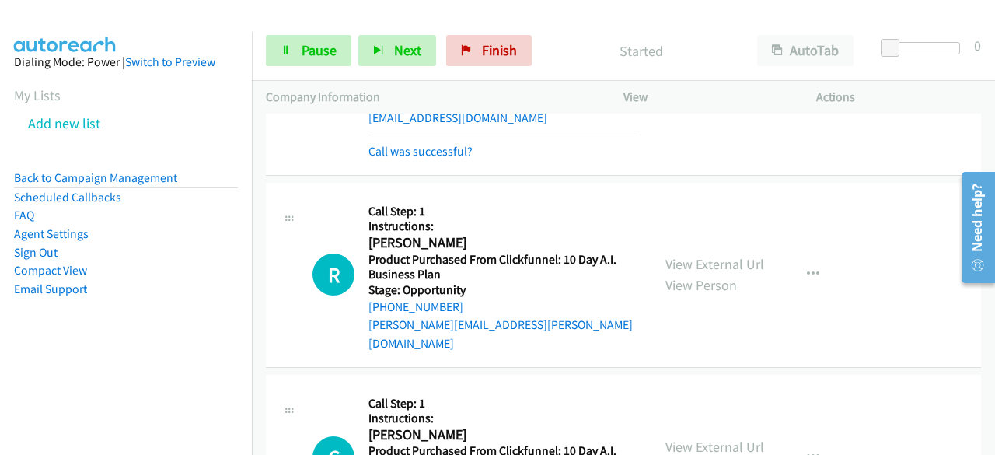
scroll to position [9978, 0]
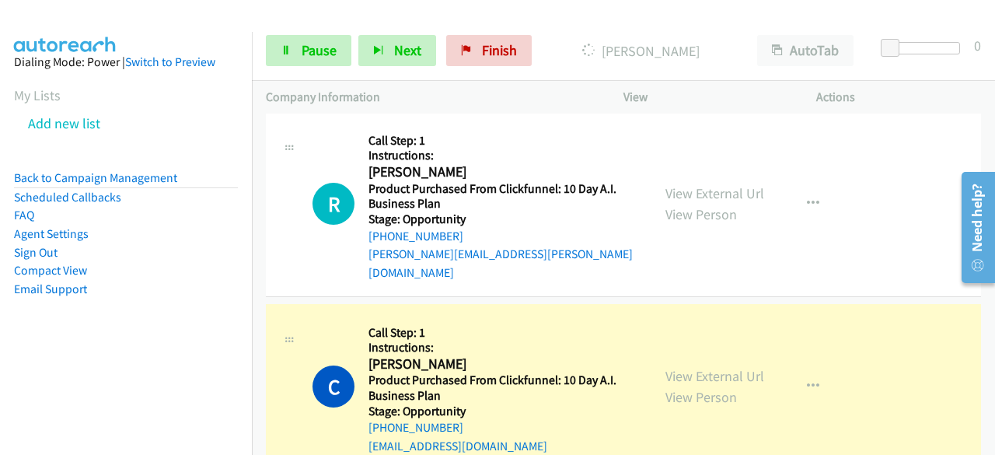
click at [928, 124] on div "R Callback Scheduled Call Step: 1 Instructions: [PERSON_NAME] America/[GEOGRAPH…" at bounding box center [623, 204] width 715 height 185
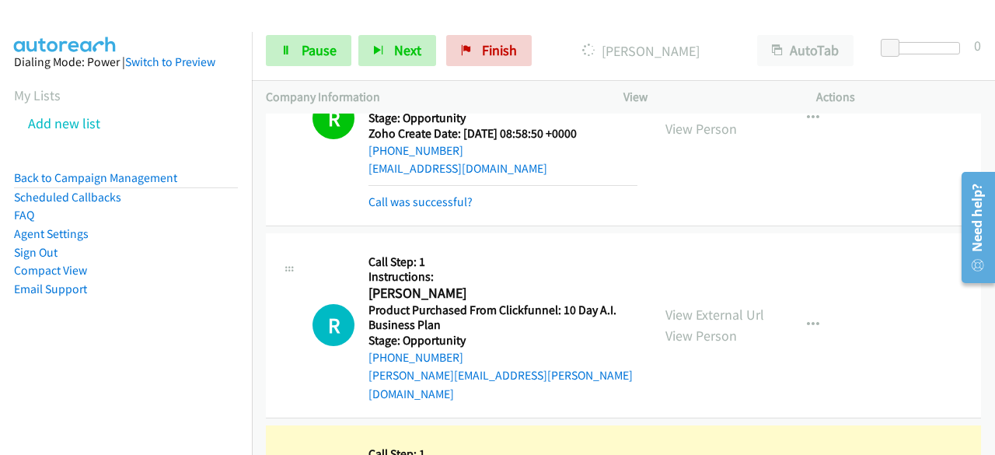
scroll to position [9823, 0]
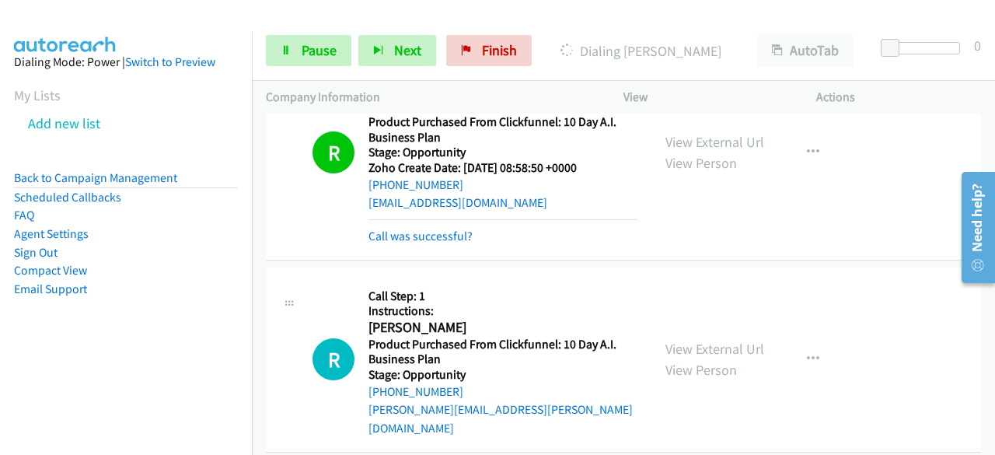
click at [881, 138] on div "R Callback Scheduled Call Step: 1 Instructions: [PERSON_NAME] America/Los_Angel…" at bounding box center [623, 152] width 715 height 215
click at [78, 348] on aside "Dialing Mode: Power | Switch to Preview My Lists Add new list Back to Campaign …" at bounding box center [126, 200] width 252 height 336
click at [294, 47] on link "Pause" at bounding box center [308, 50] width 85 height 31
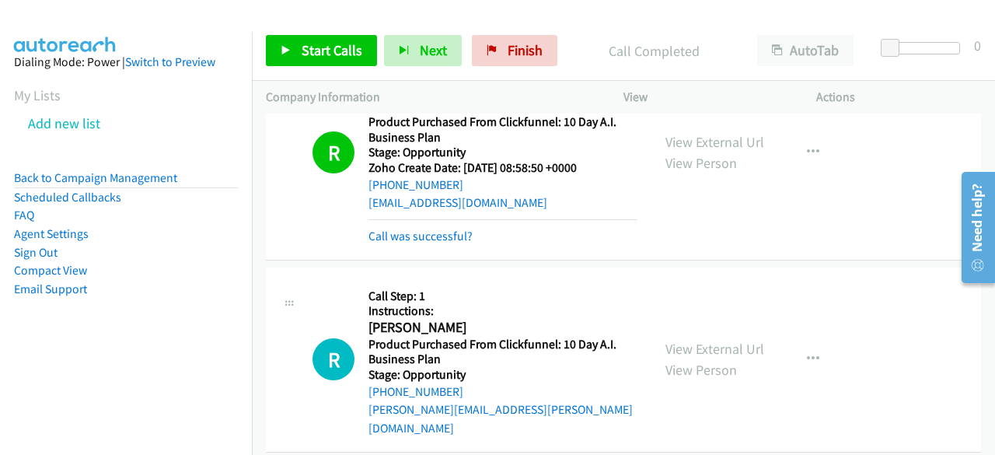
click at [51, 354] on aside "Dialing Mode: Power | Switch to Preview My Lists Add new list Back to Campaign …" at bounding box center [126, 200] width 252 height 336
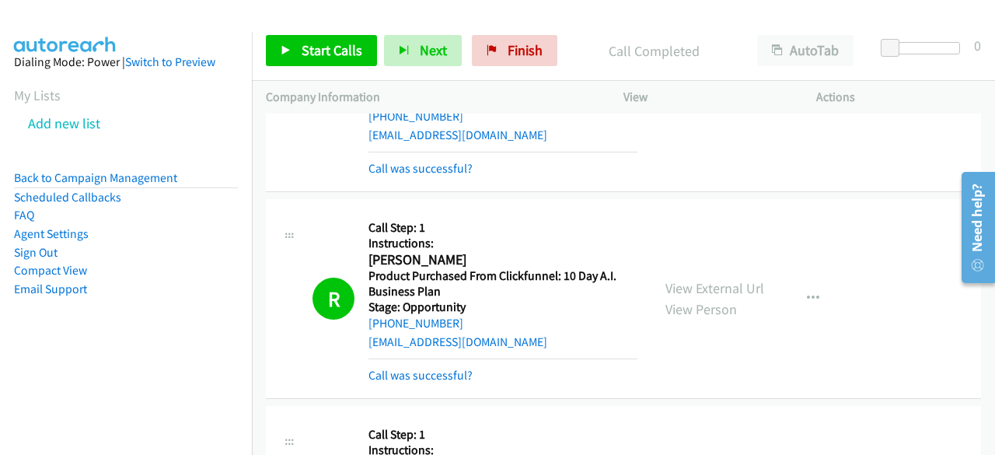
scroll to position [10056, 0]
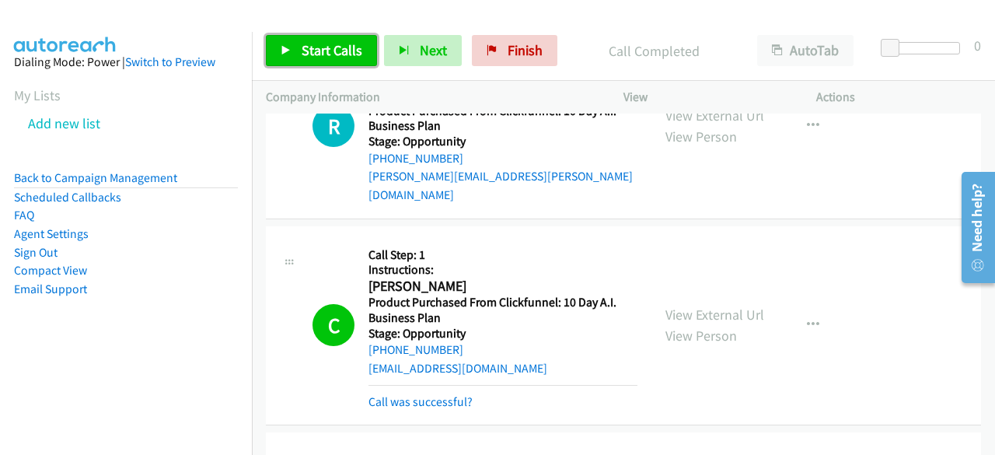
click at [313, 44] on span "Start Calls" at bounding box center [331, 50] width 61 height 18
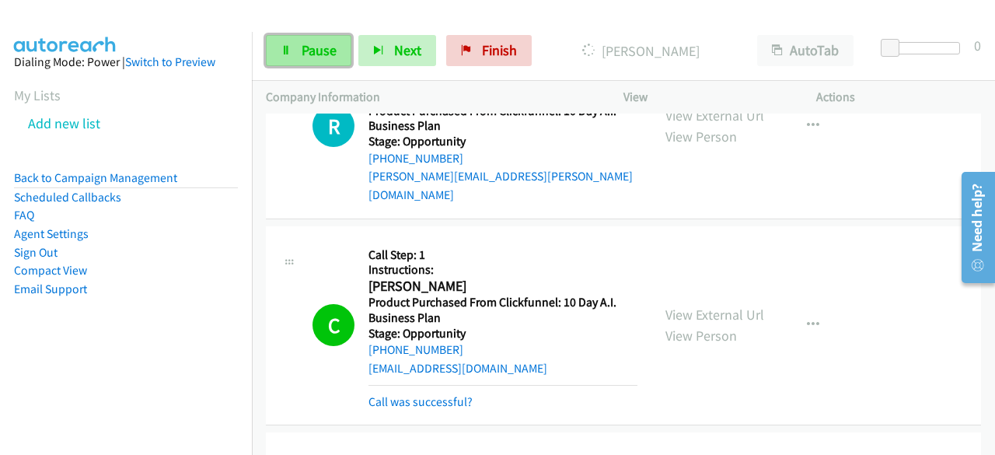
click at [307, 52] on span "Pause" at bounding box center [318, 50] width 35 height 18
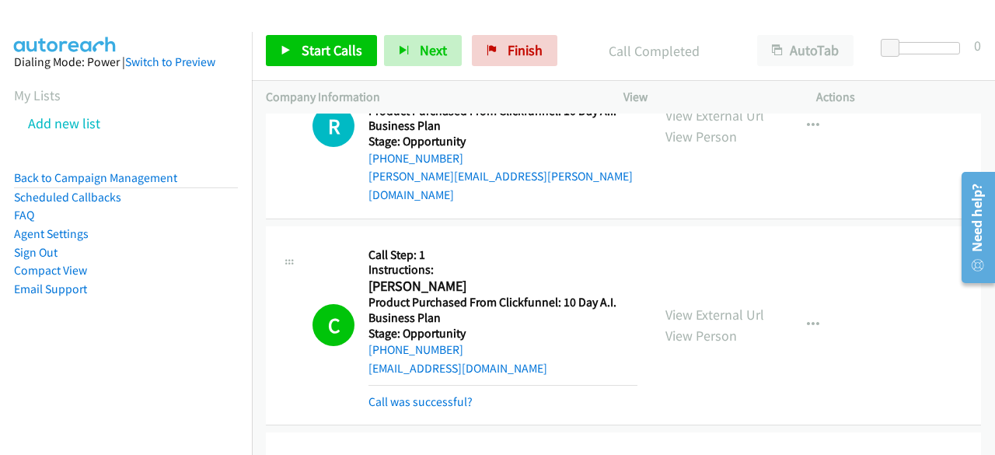
click at [70, 364] on aside "Dialing Mode: Power | Switch to Preview My Lists Add new list Back to Campaign …" at bounding box center [126, 200] width 252 height 336
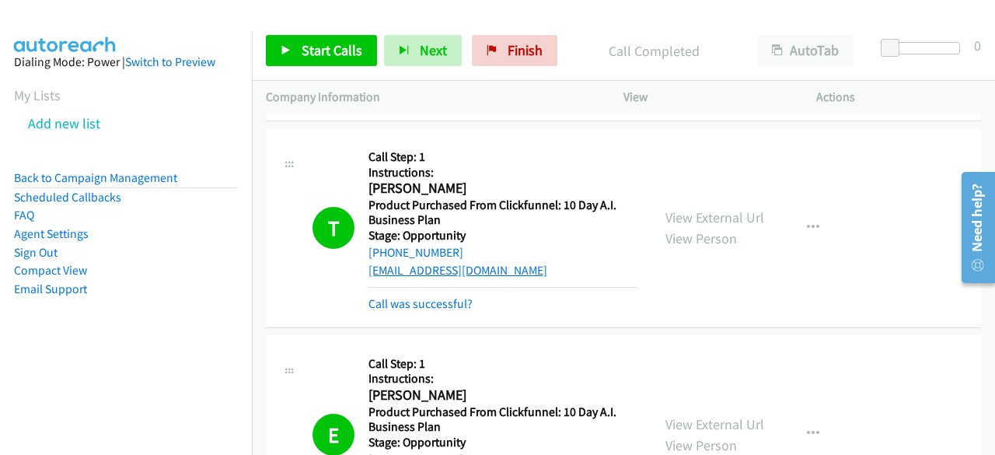
scroll to position [12821, 0]
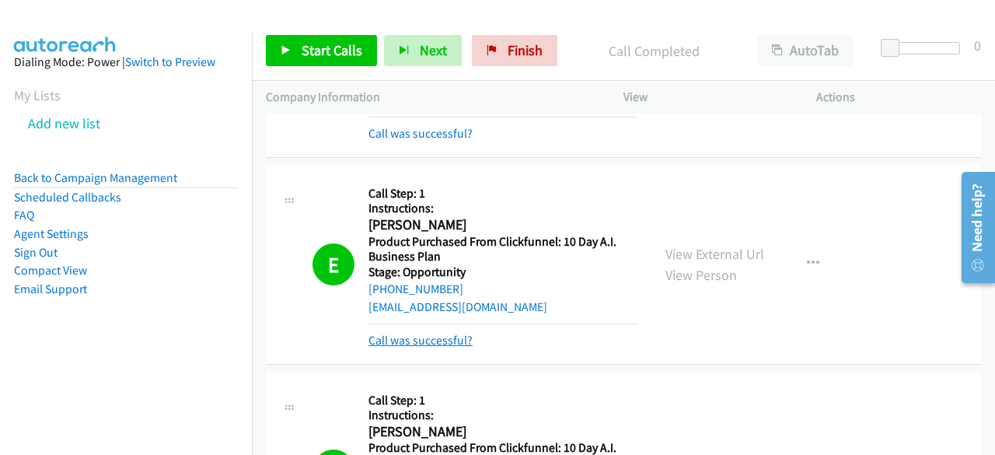
click at [436, 333] on link "Call was successful?" at bounding box center [420, 340] width 104 height 15
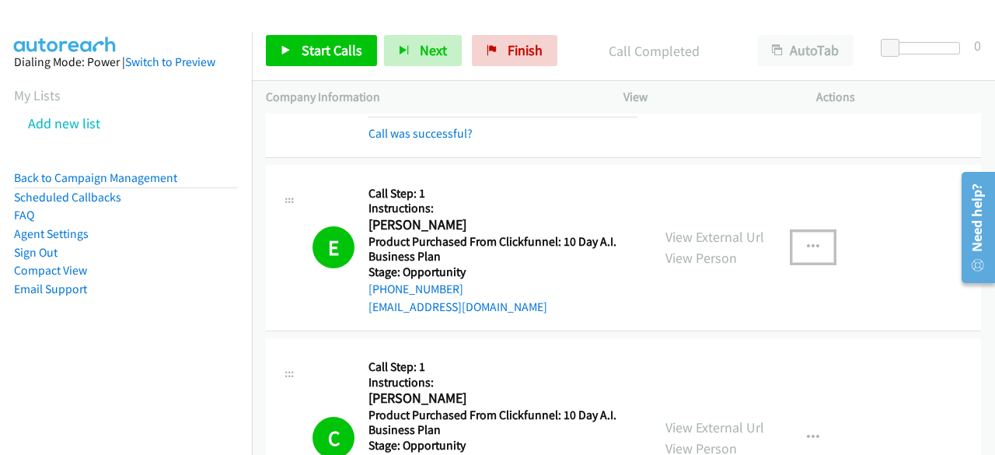
click at [817, 232] on button "button" at bounding box center [813, 247] width 42 height 31
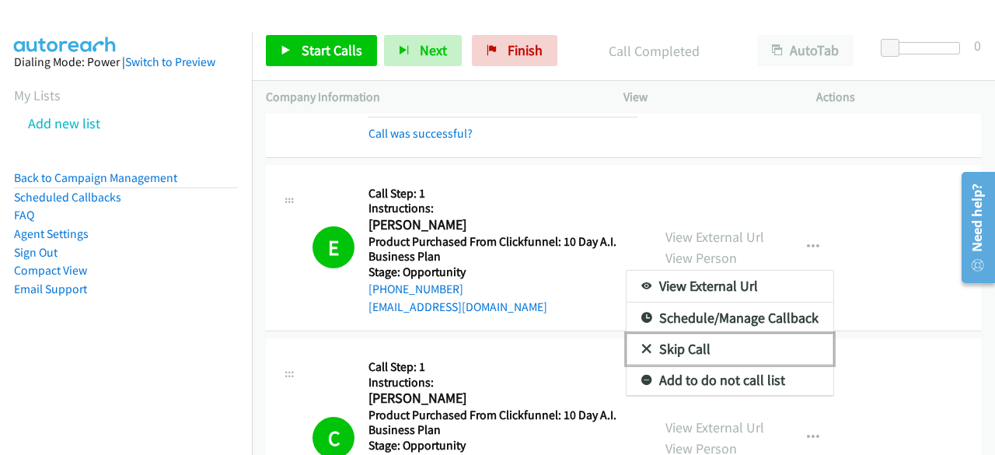
click at [690, 333] on link "Skip Call" at bounding box center [729, 348] width 207 height 31
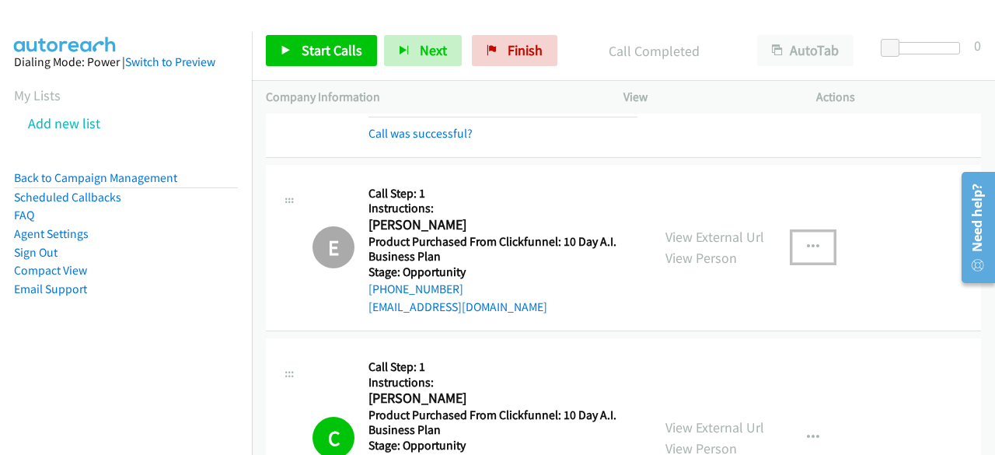
click at [800, 232] on button "button" at bounding box center [813, 247] width 42 height 31
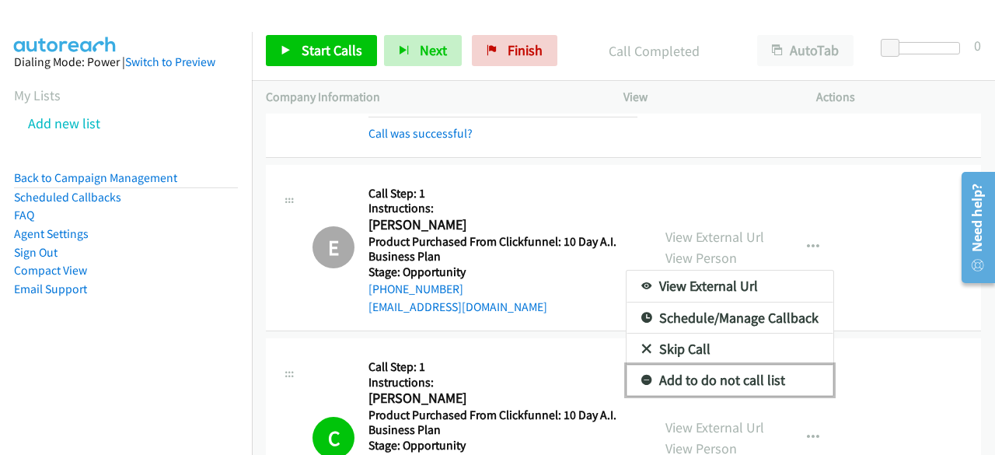
click at [679, 364] on link "Add to do not call list" at bounding box center [729, 379] width 207 height 31
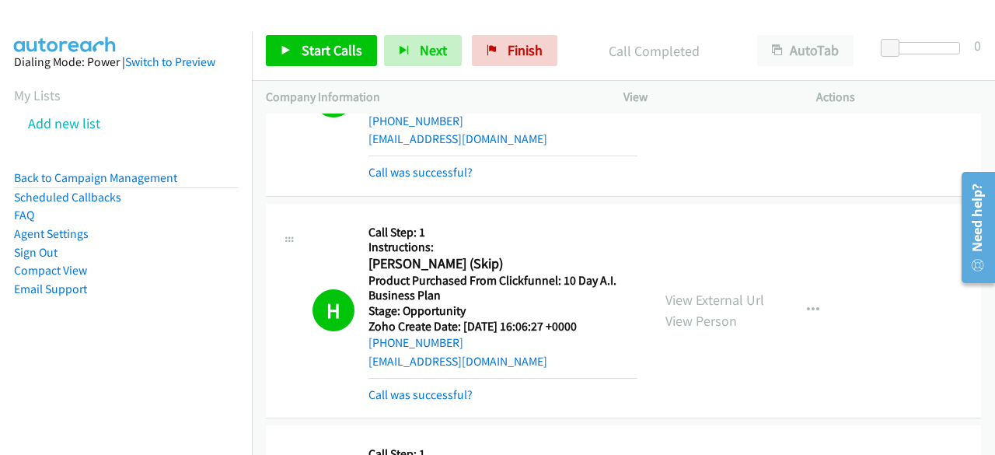
scroll to position [13054, 0]
